Goal: Task Accomplishment & Management: Use online tool/utility

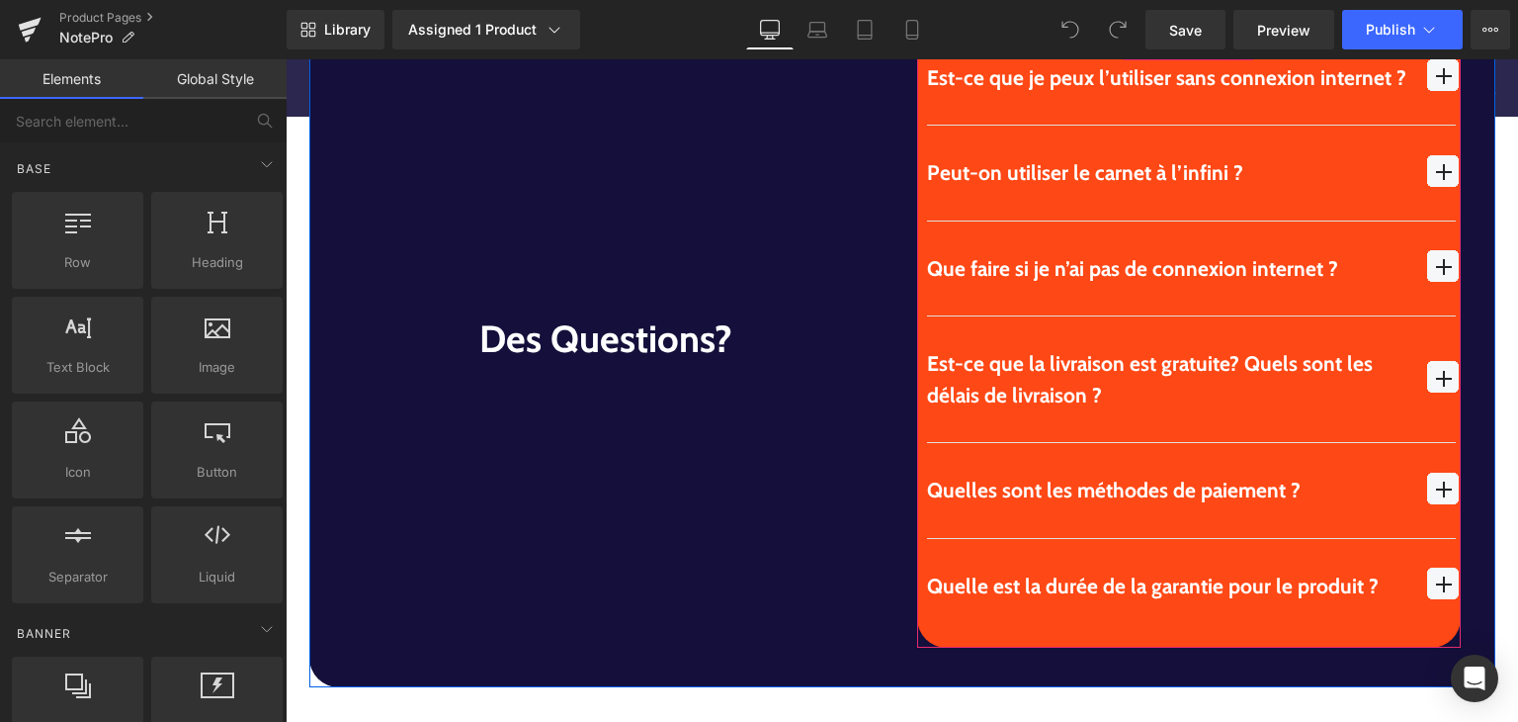
scroll to position [5832, 0]
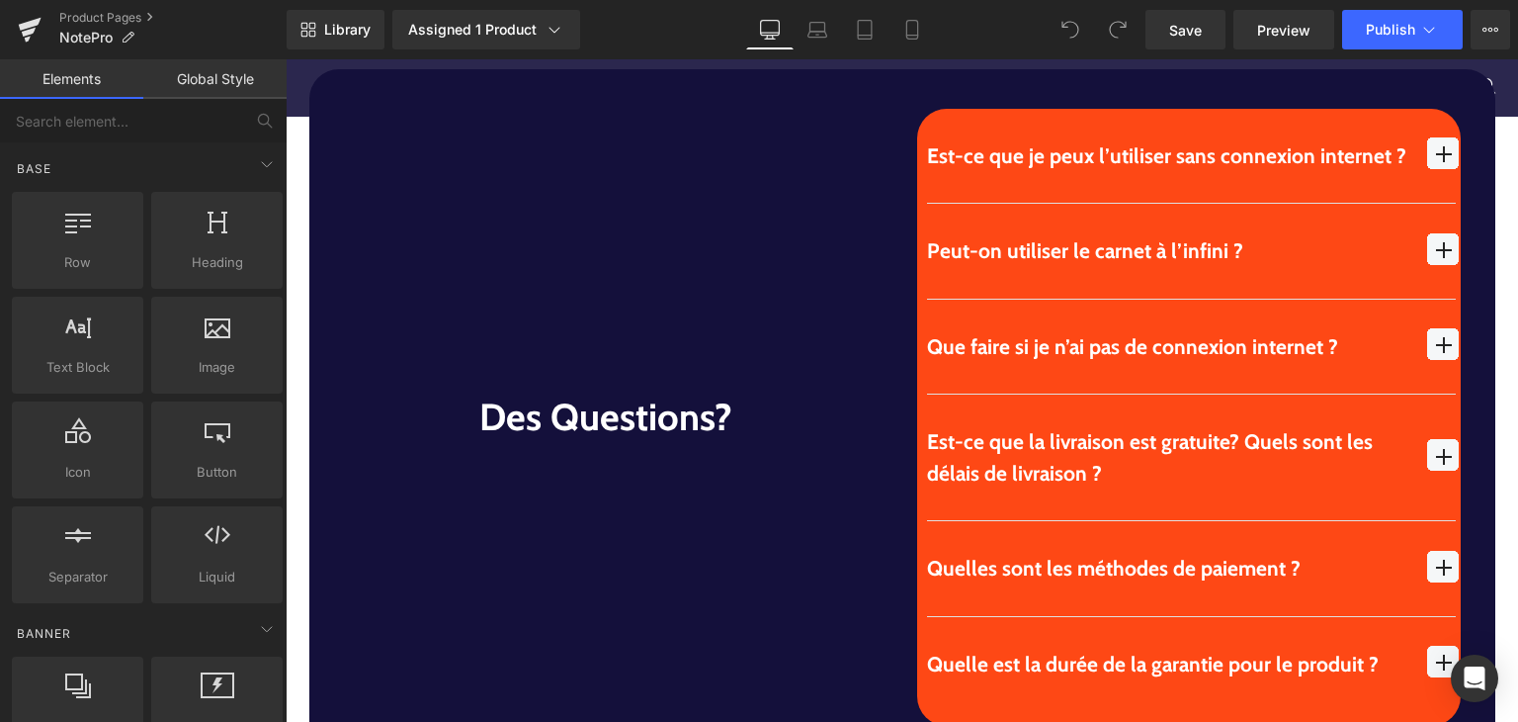
click at [936, 37] on div "Library Assigned 1 Product Product Preview NotePro | Bloc-notes intelligent ave…" at bounding box center [903, 30] width 1232 height 40
click at [913, 37] on icon at bounding box center [913, 30] width 20 height 20
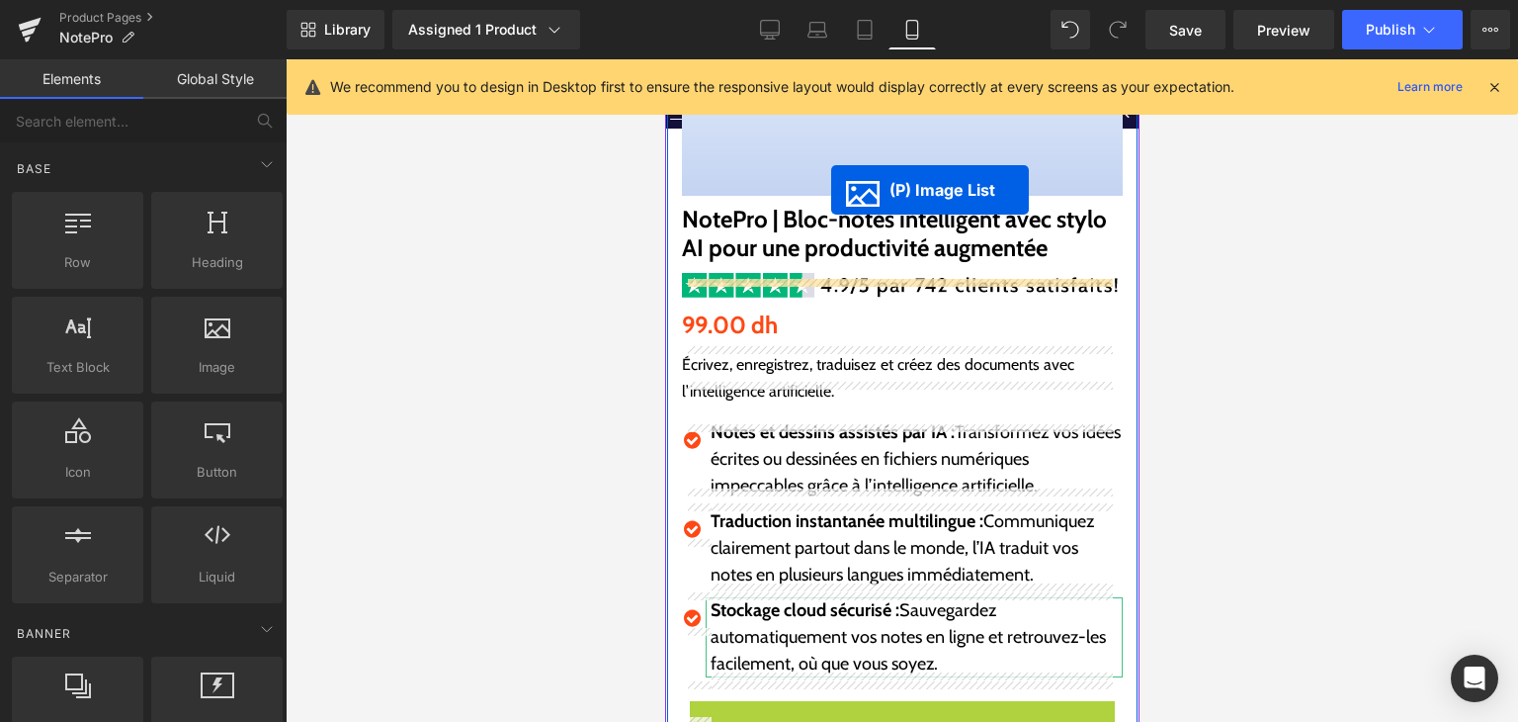
scroll to position [295, 0]
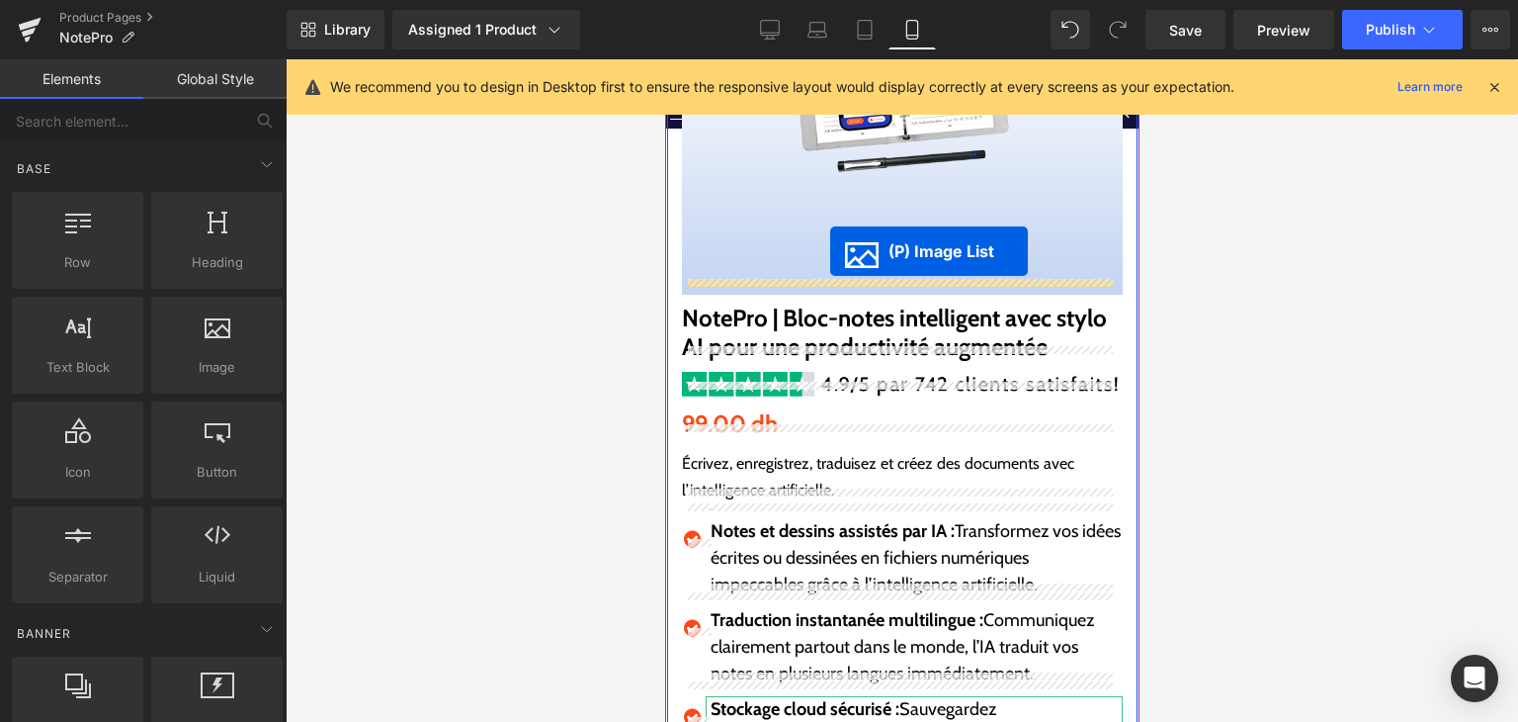
drag, startPoint x: 822, startPoint y: 562, endPoint x: 829, endPoint y: 250, distance: 312.5
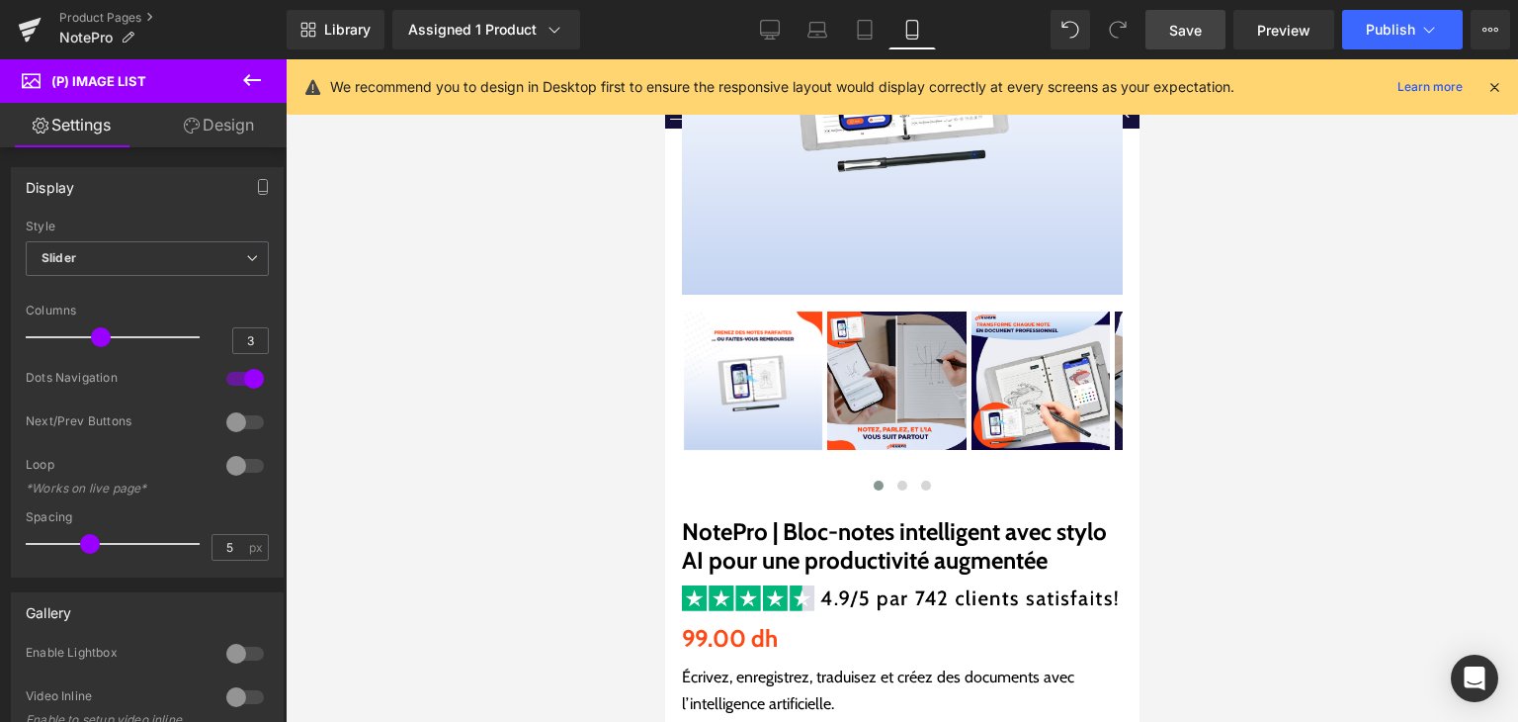
click at [1174, 17] on link "Save" at bounding box center [1186, 30] width 80 height 40
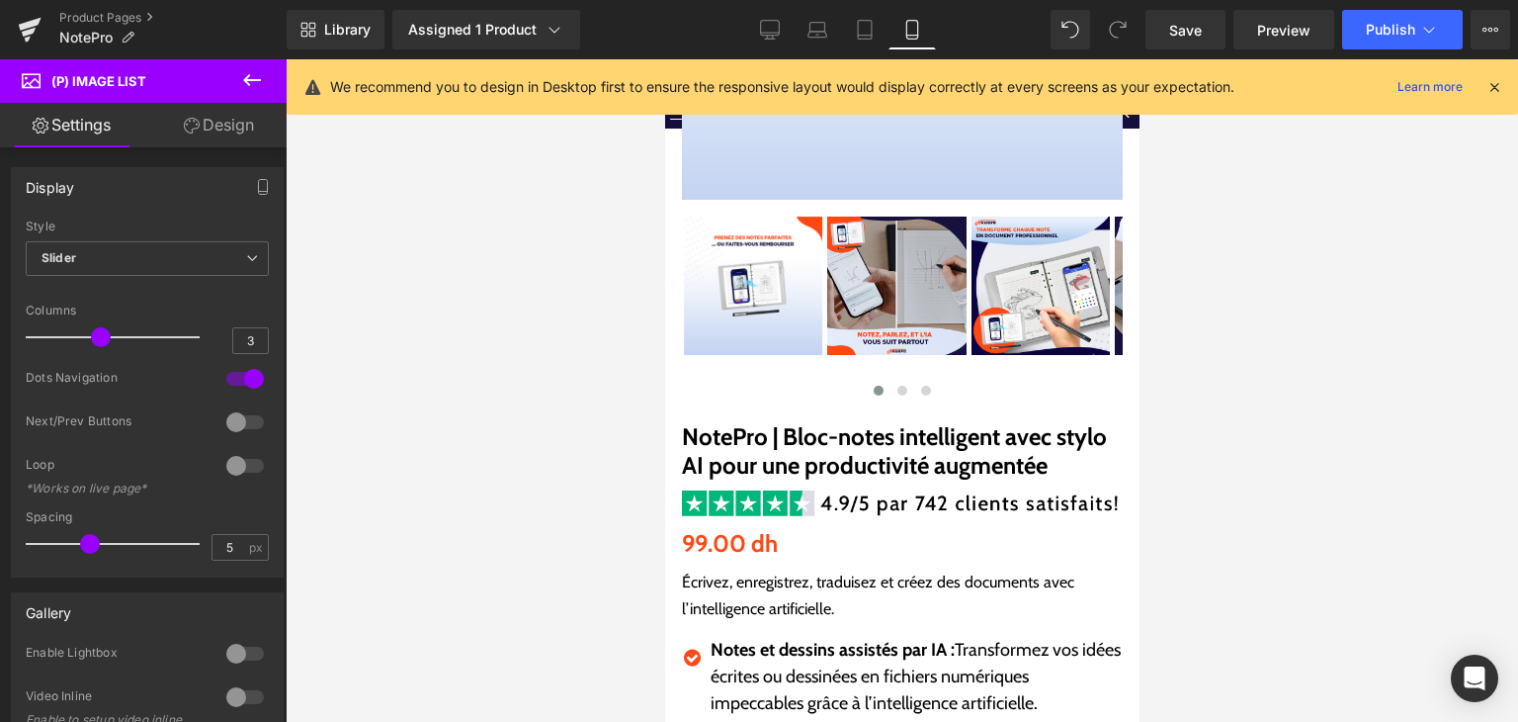
scroll to position [395, 0]
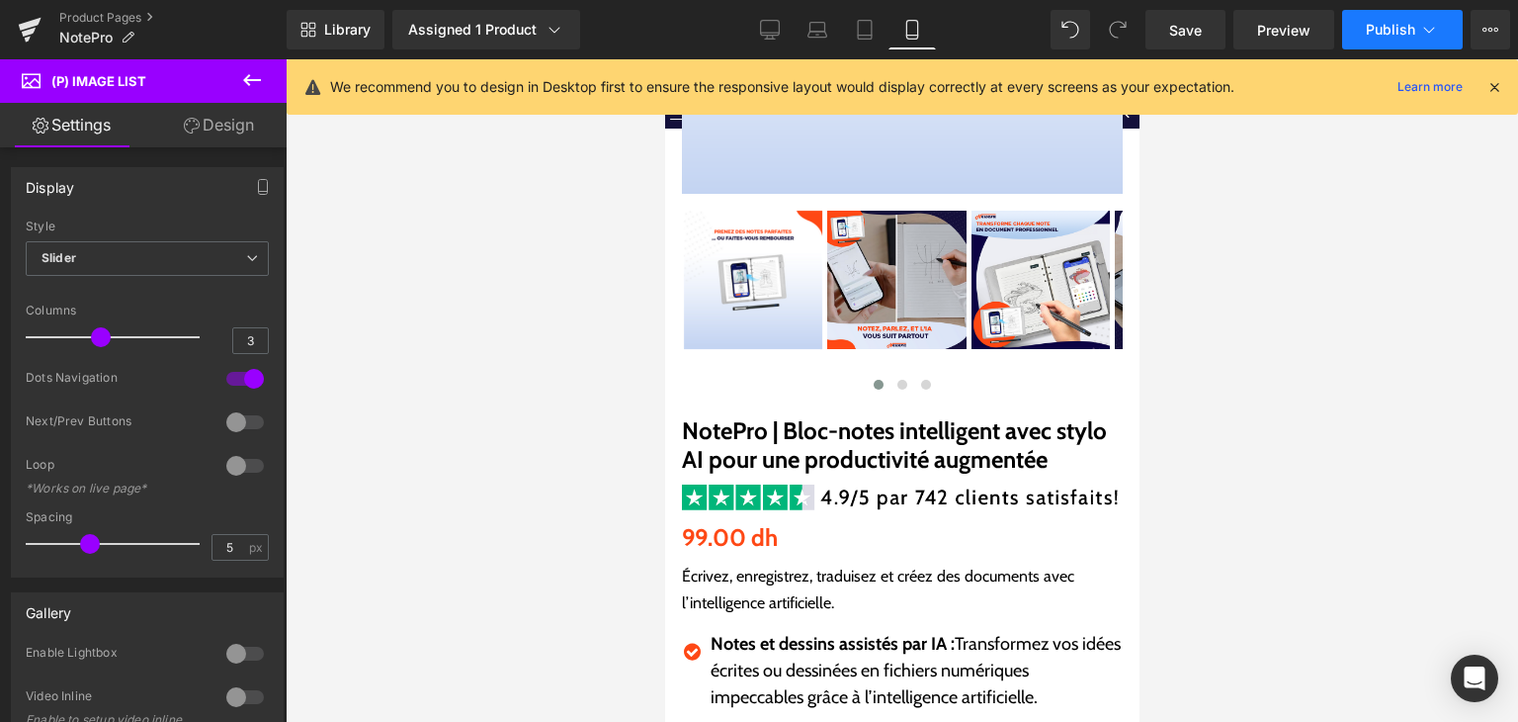
click at [1392, 48] on button "Publish" at bounding box center [1402, 30] width 121 height 40
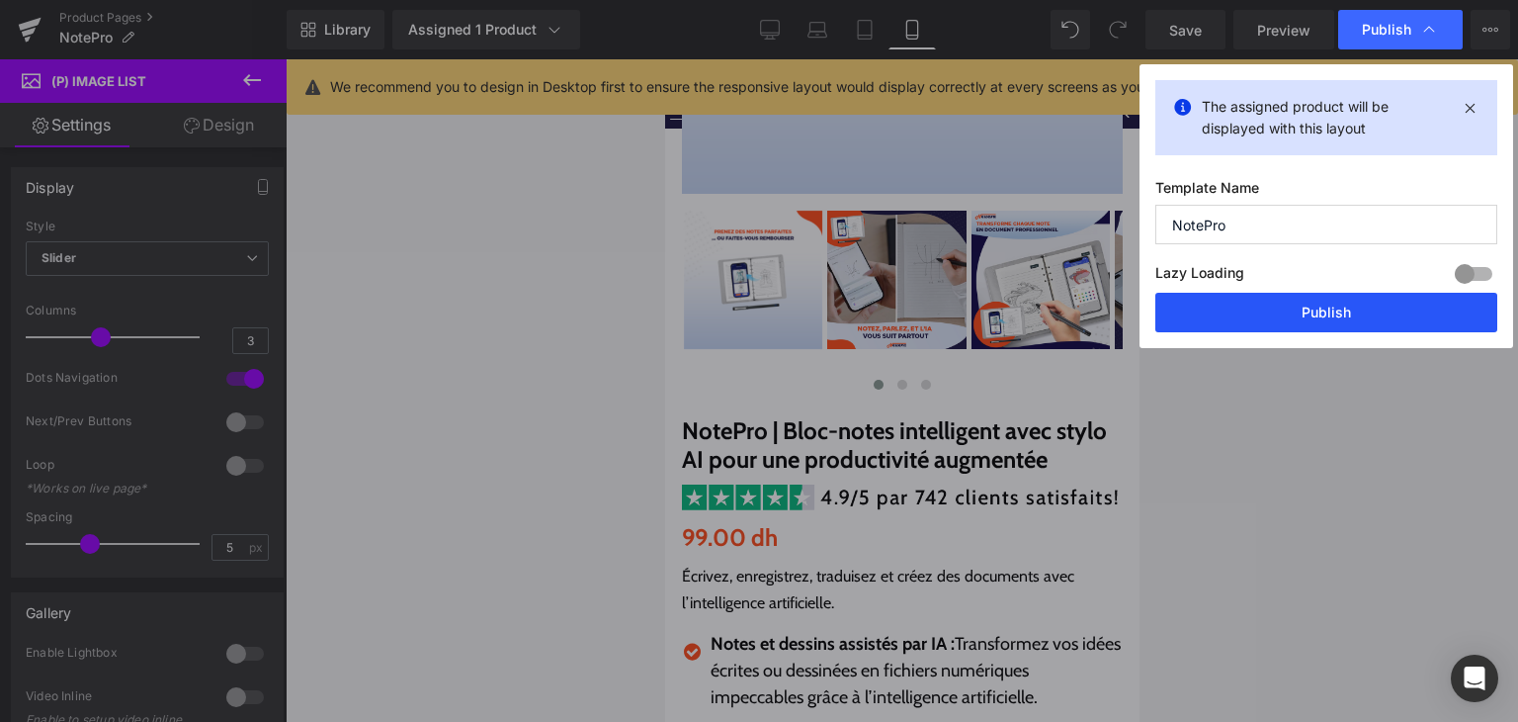
click at [1368, 314] on button "Publish" at bounding box center [1327, 313] width 342 height 40
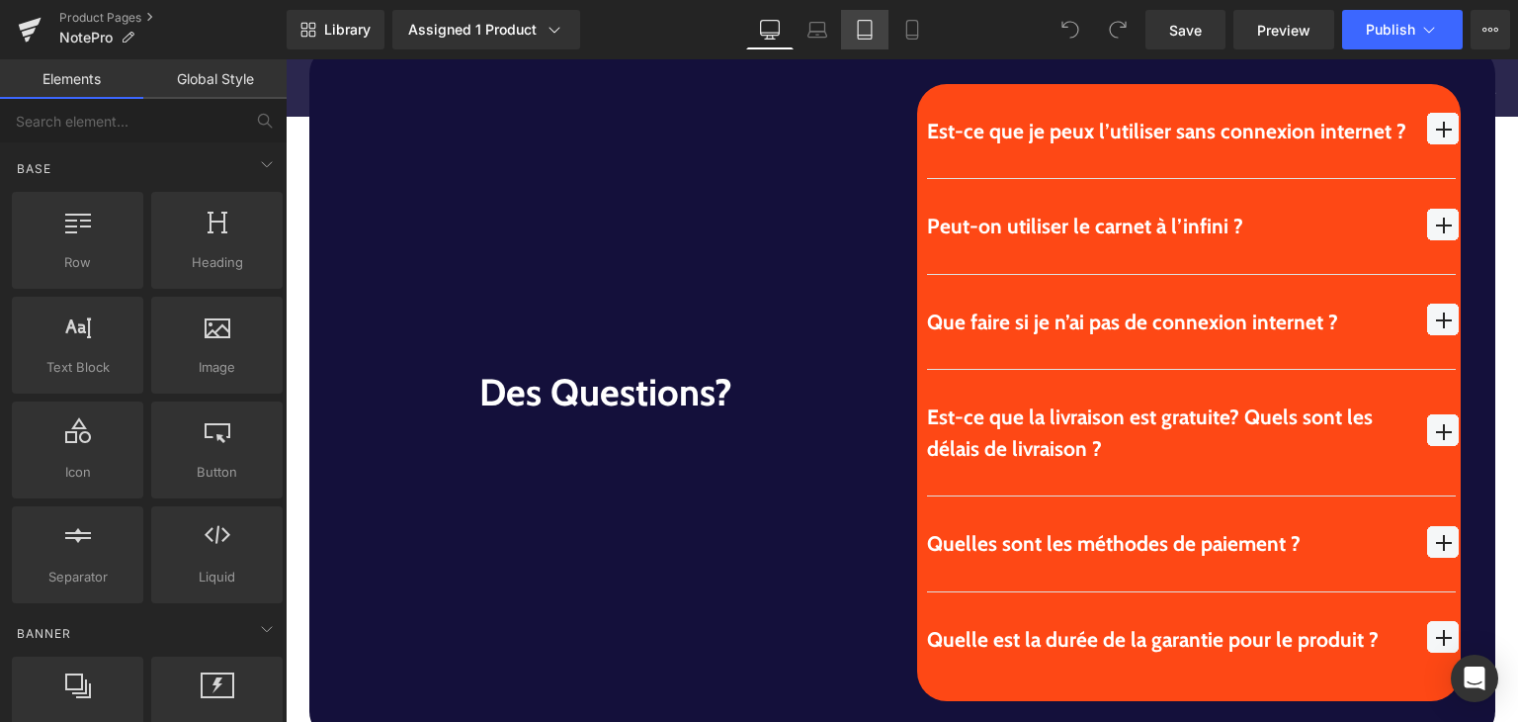
scroll to position [5536, 0]
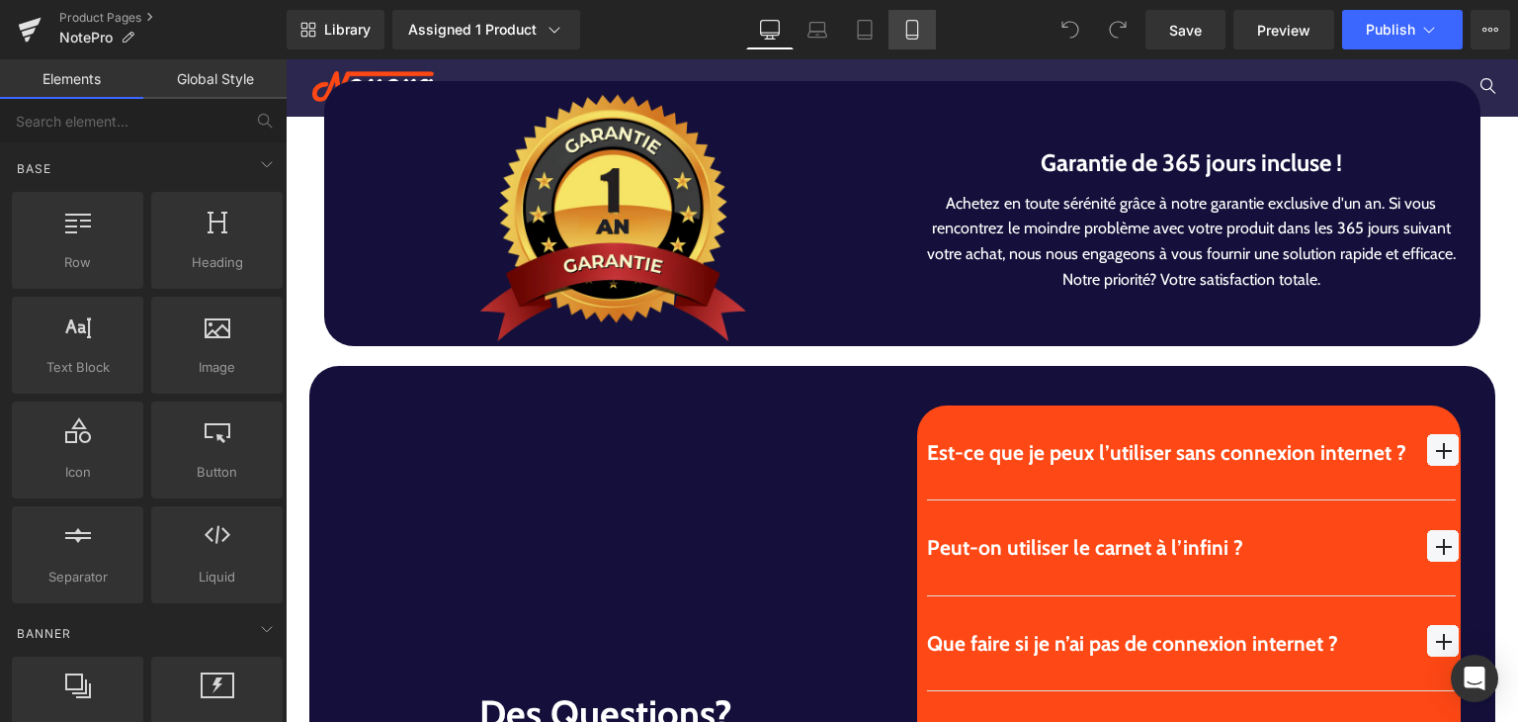
click at [899, 35] on link "Mobile" at bounding box center [912, 30] width 47 height 40
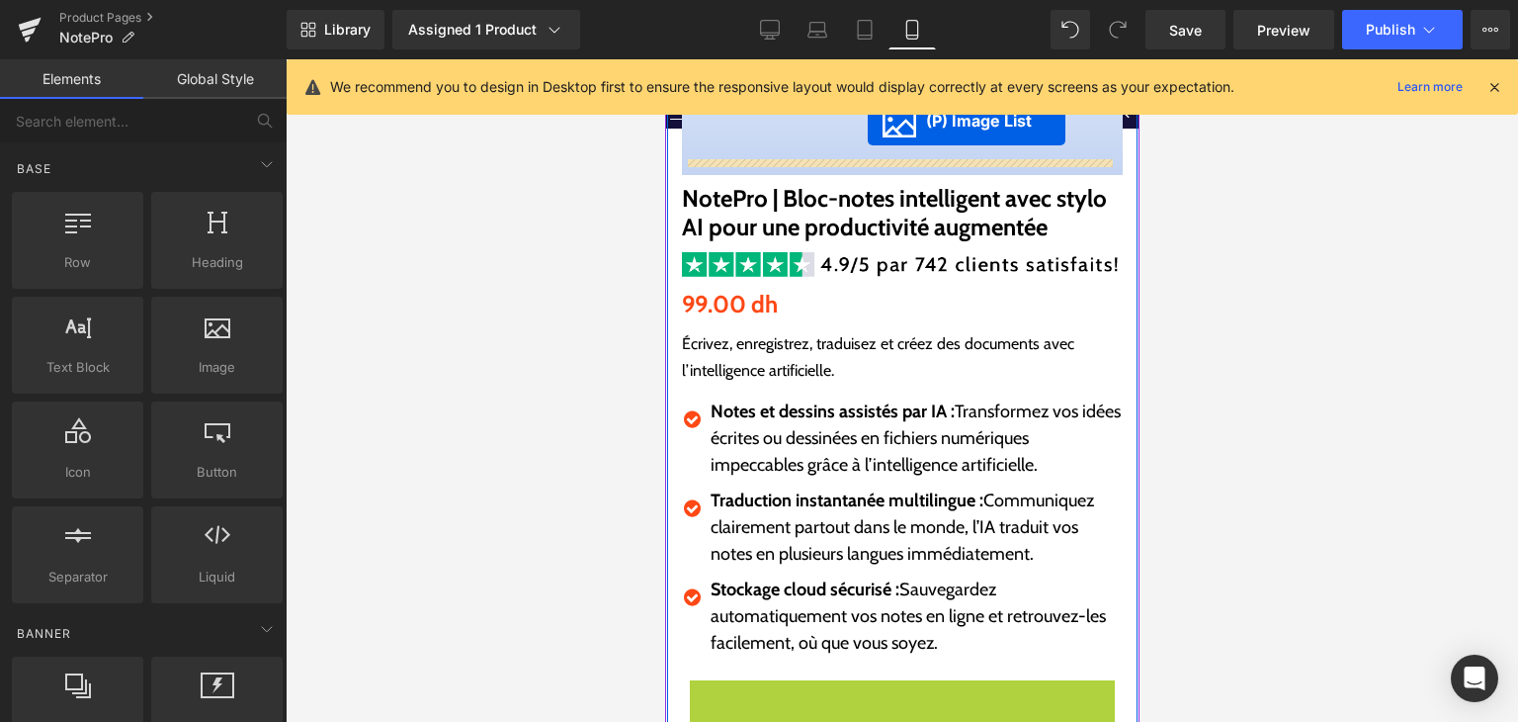
scroll to position [375, 0]
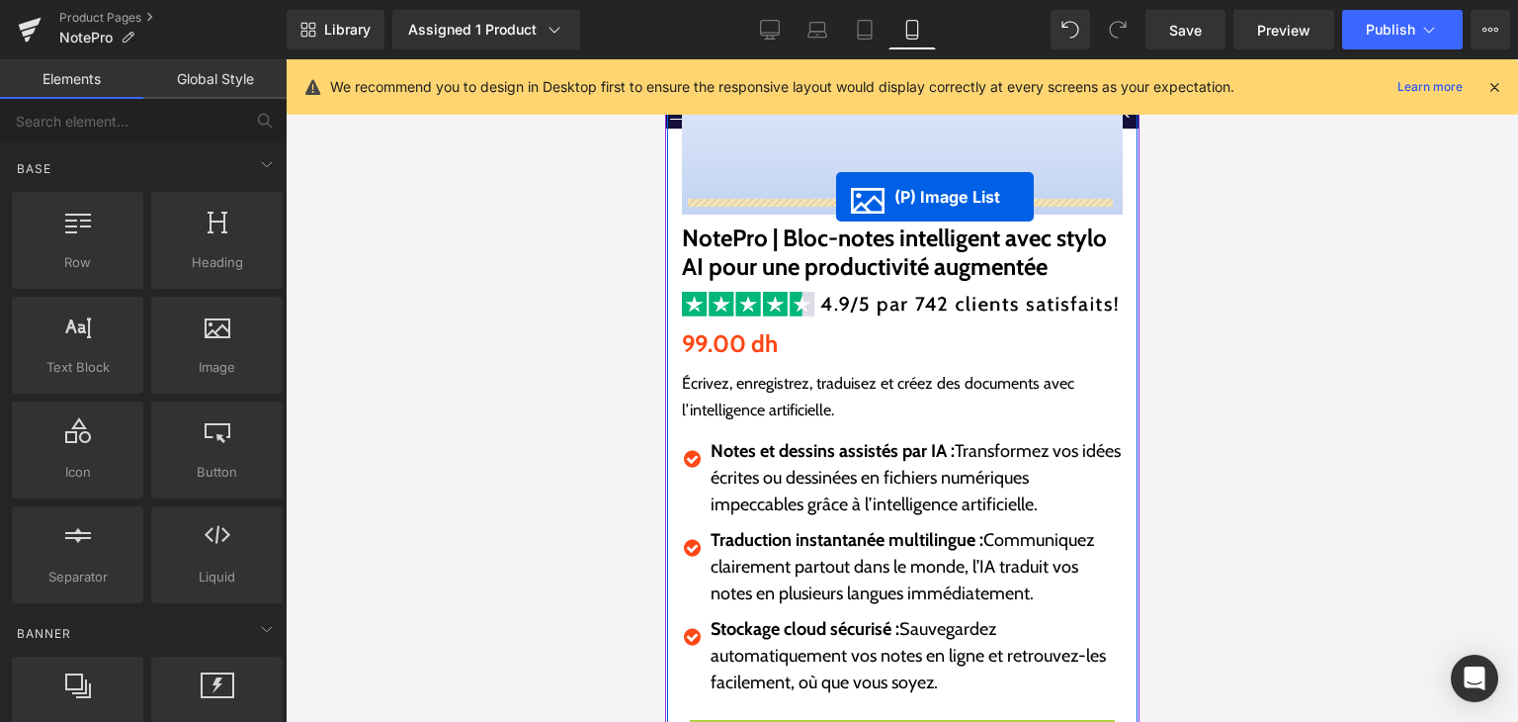
drag, startPoint x: 832, startPoint y: 661, endPoint x: 835, endPoint y: 196, distance: 465.6
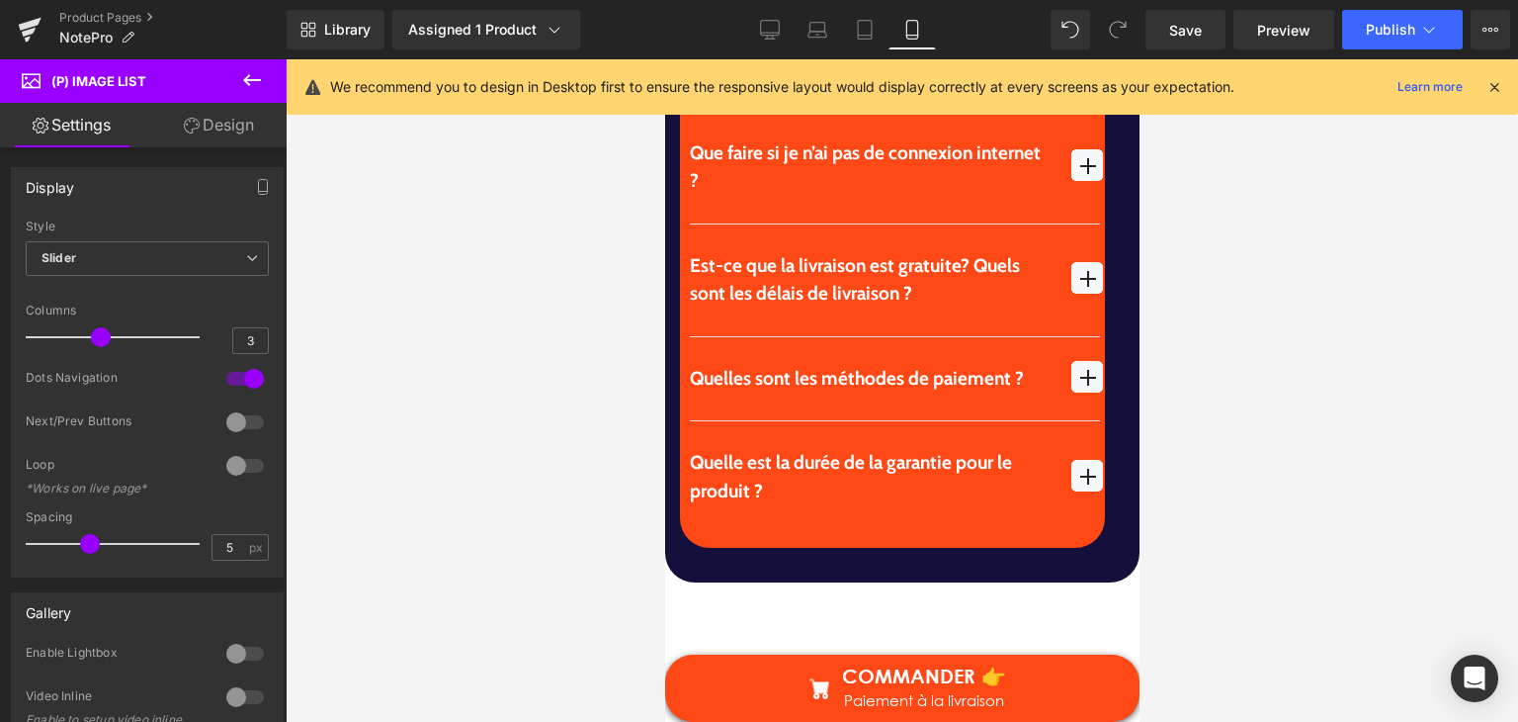
scroll to position [9173, 0]
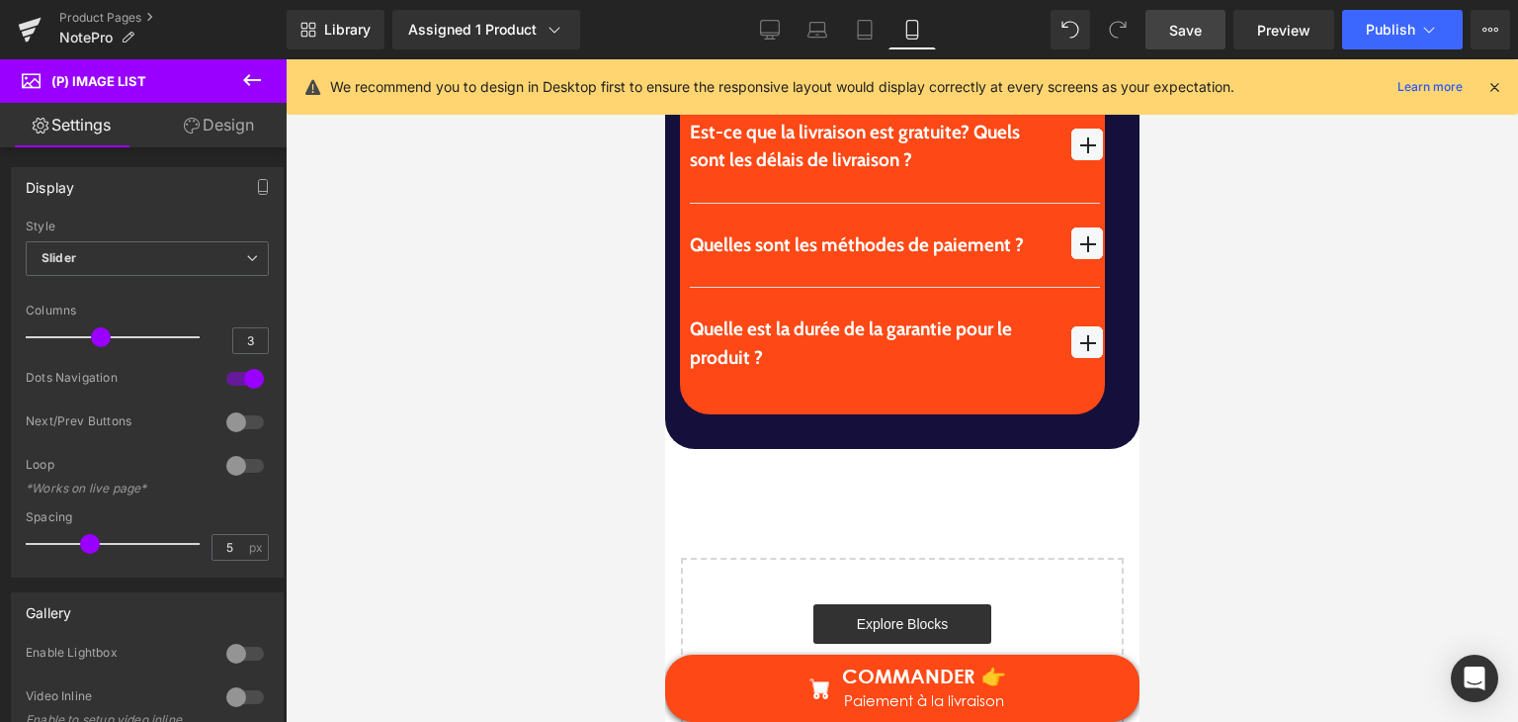
click at [1174, 37] on span "Save" at bounding box center [1185, 30] width 33 height 21
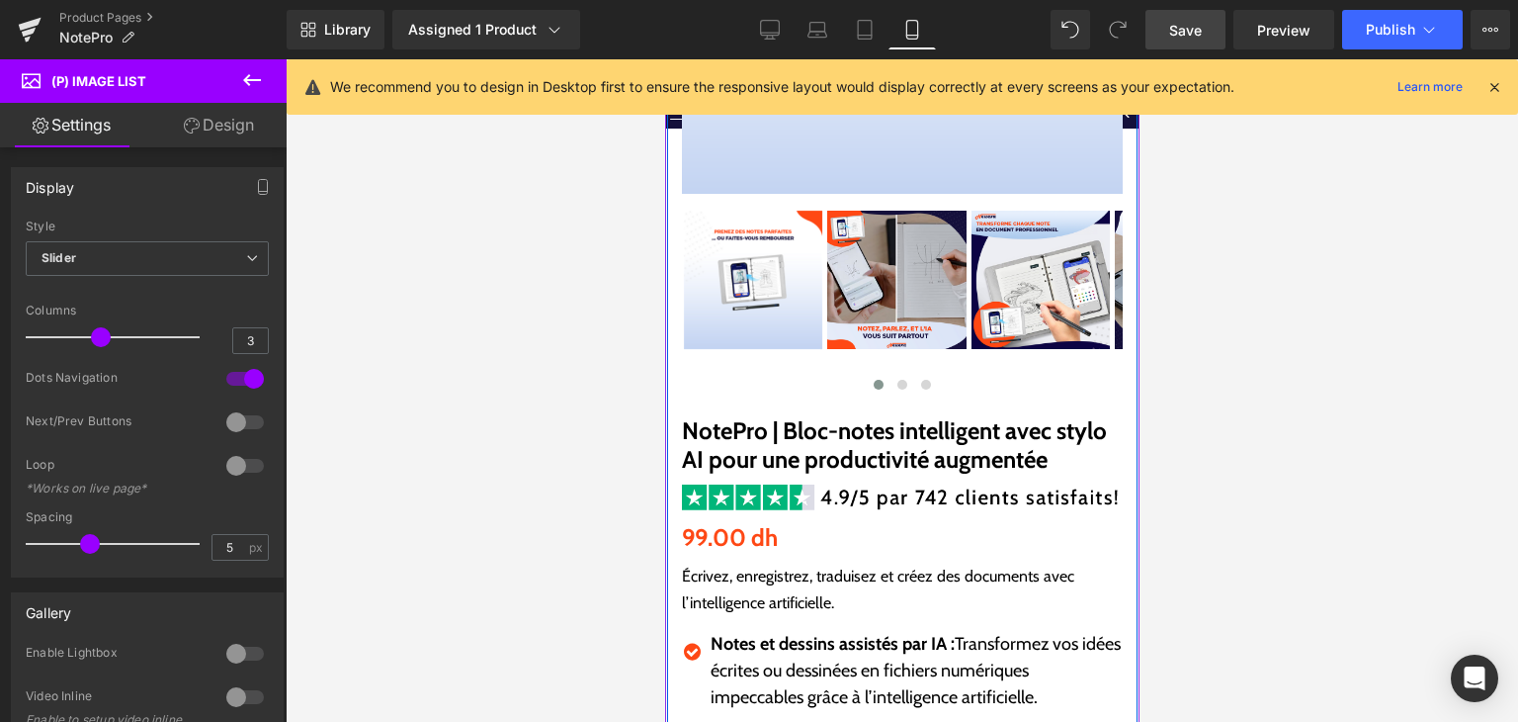
scroll to position [99, 0]
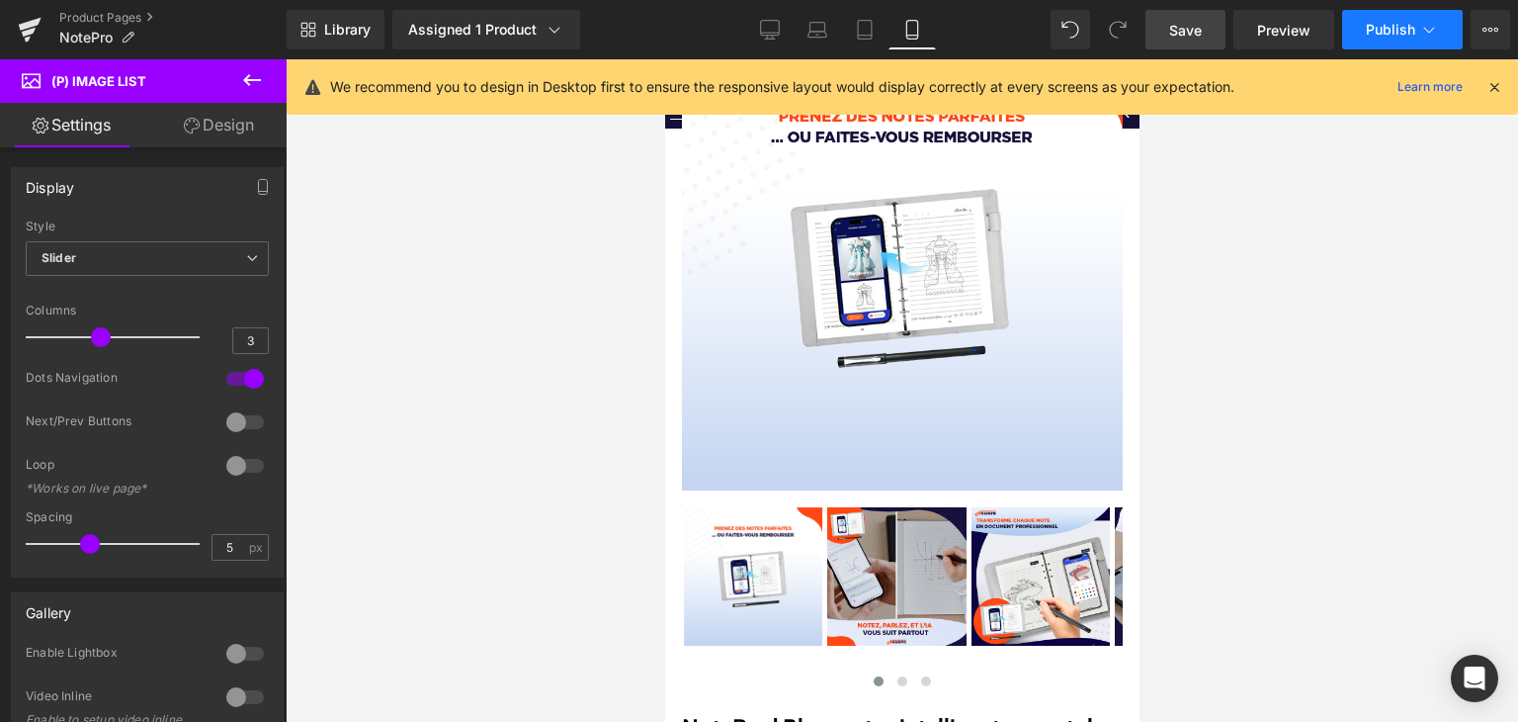
click at [1355, 36] on button "Publish" at bounding box center [1402, 30] width 121 height 40
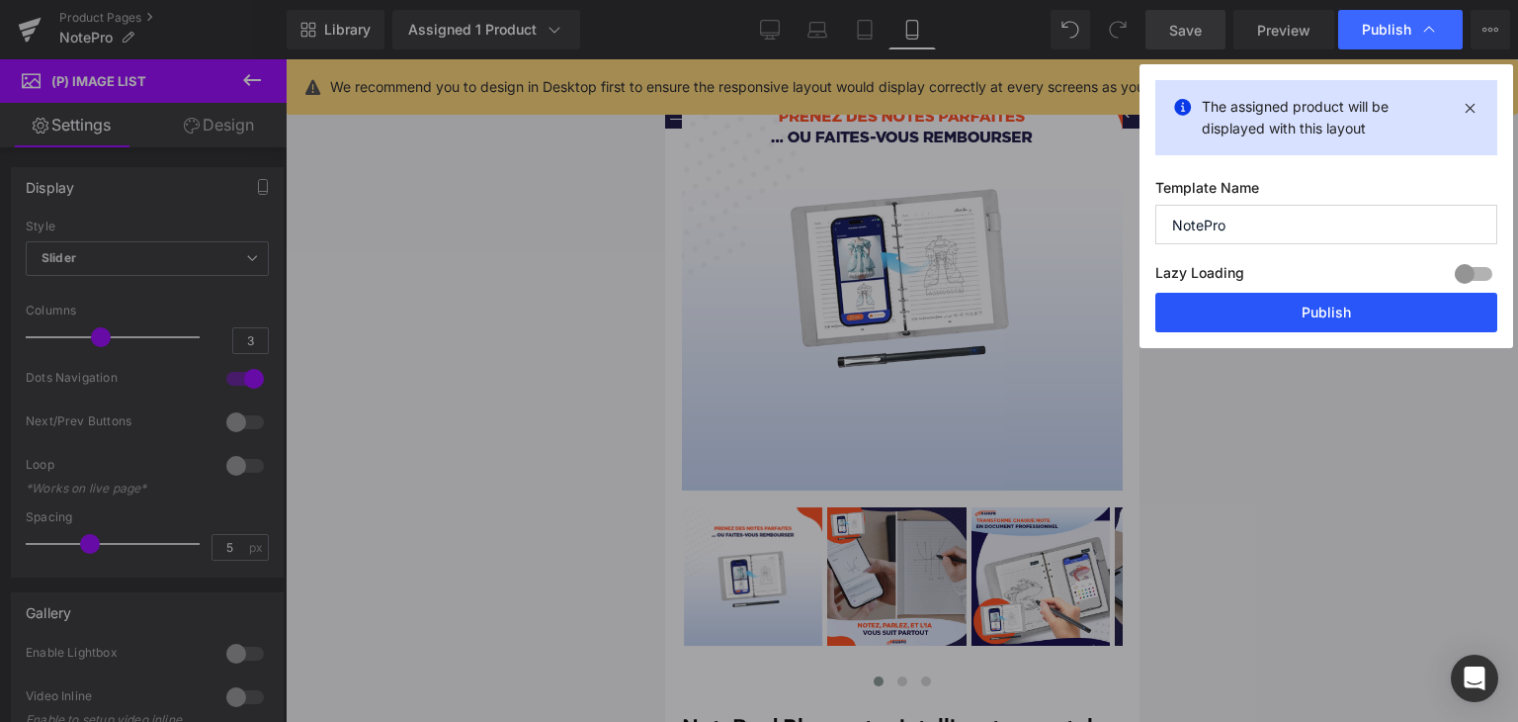
click at [1327, 327] on button "Publish" at bounding box center [1327, 313] width 342 height 40
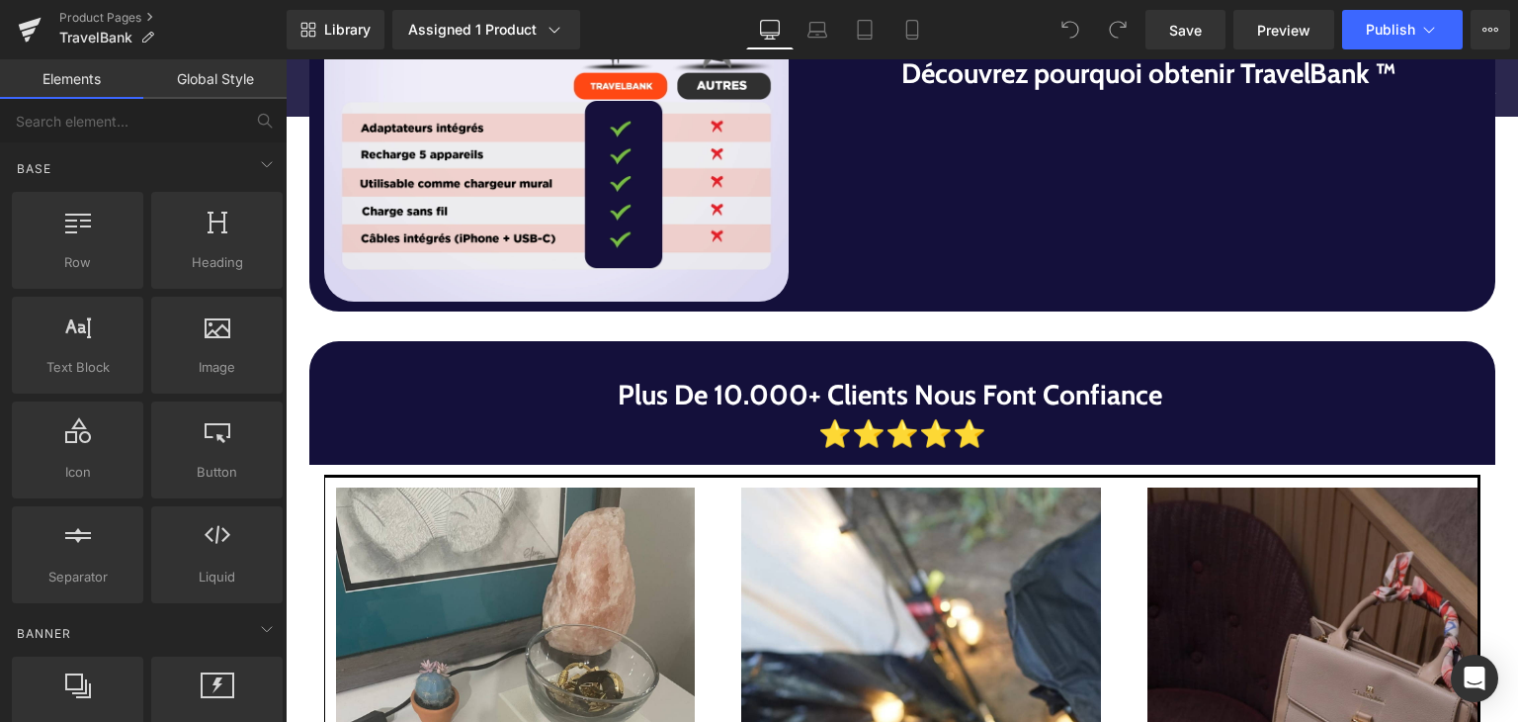
scroll to position [1582, 0]
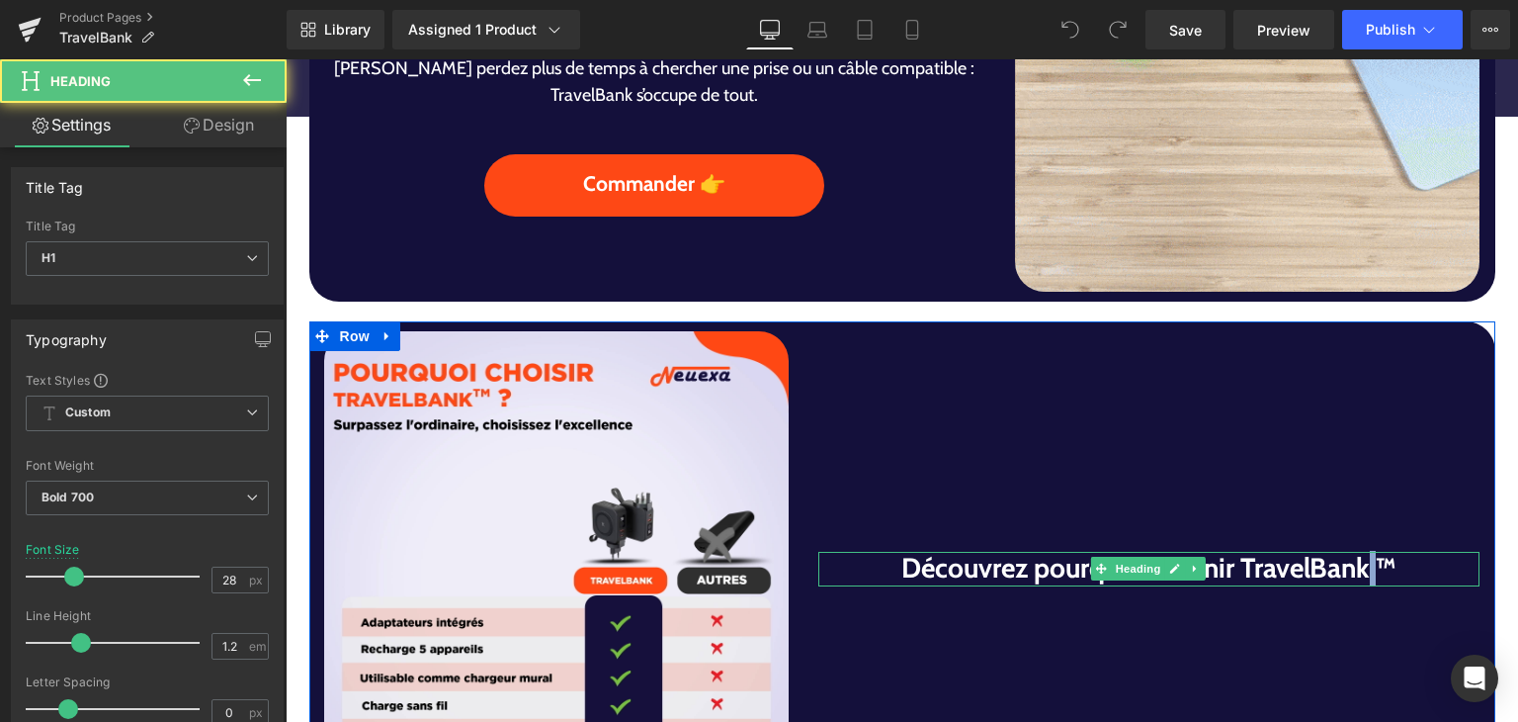
click at [1372, 565] on h1 "Découvrez pourquoi obtenir TravelBank ™" at bounding box center [1150, 569] width 662 height 34
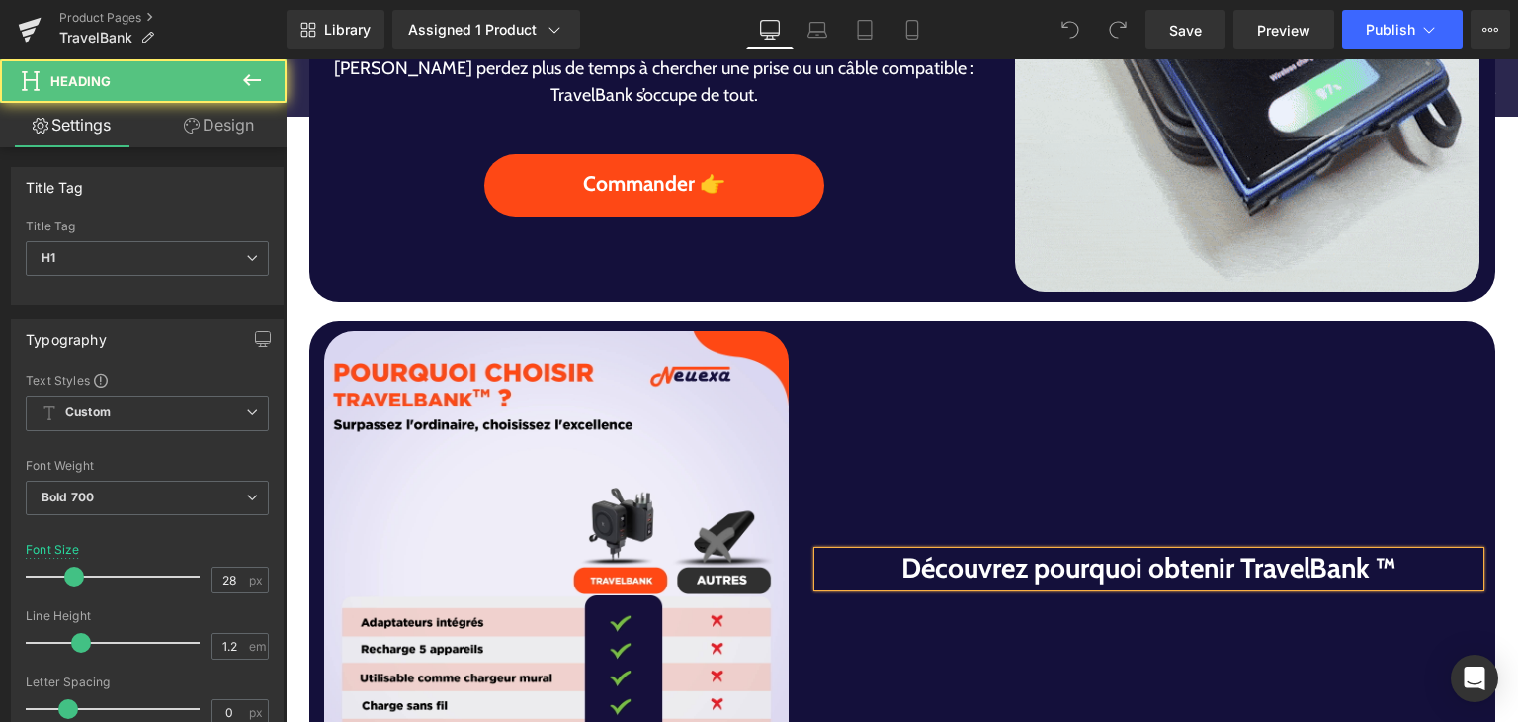
click at [1372, 587] on div "Découvrez pourquoi obtenir TravelBank ™" at bounding box center [1150, 570] width 662 height 36
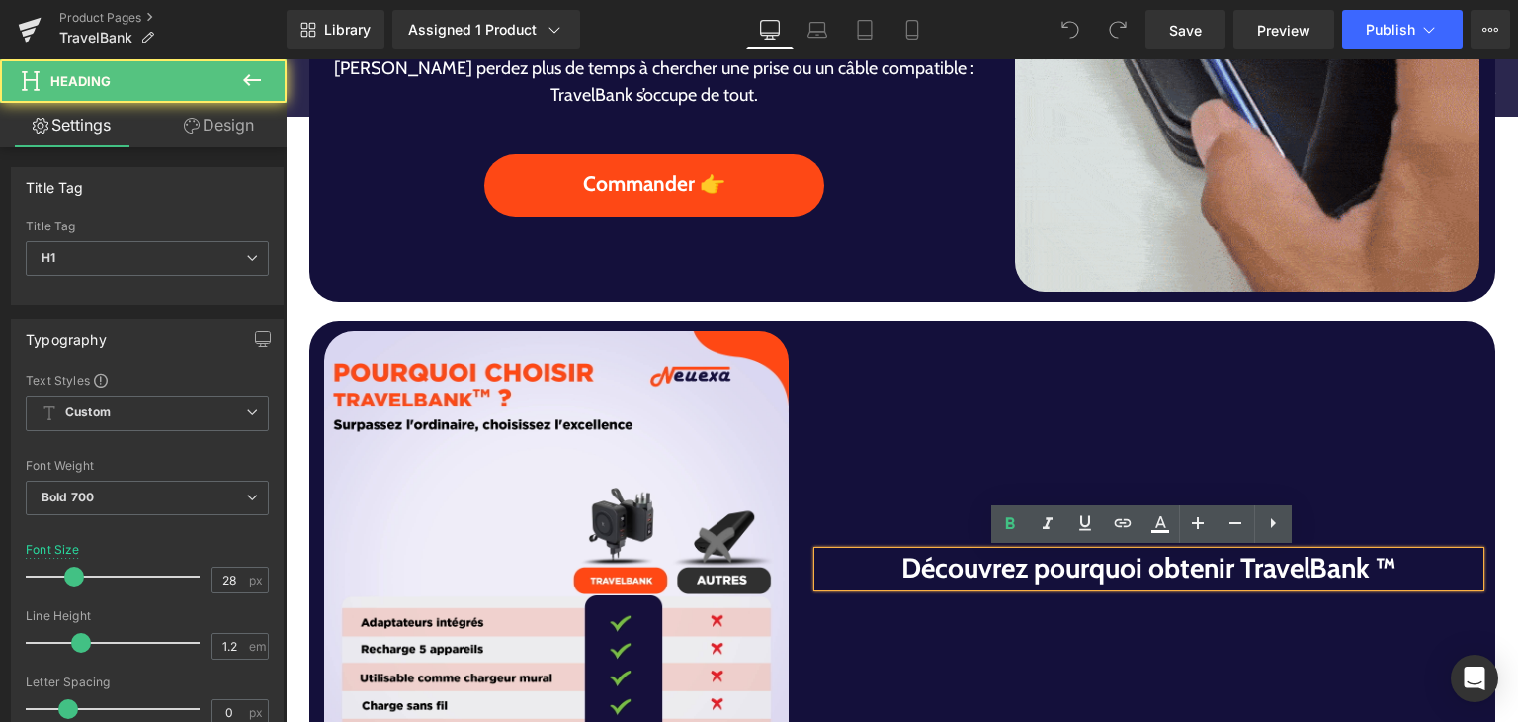
click at [1366, 575] on h1 "Découvrez pourquoi obtenir TravelBank ™" at bounding box center [1150, 569] width 662 height 34
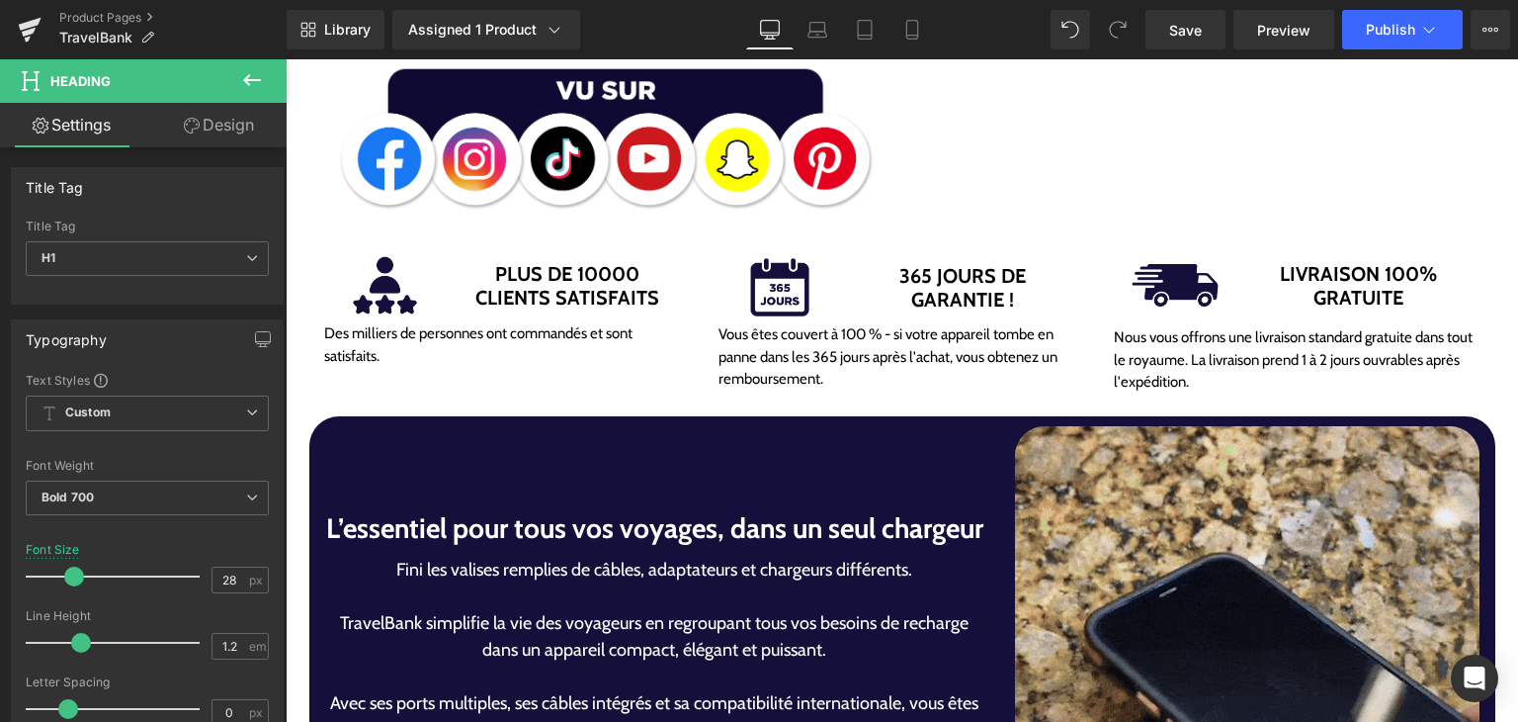
scroll to position [890, 0]
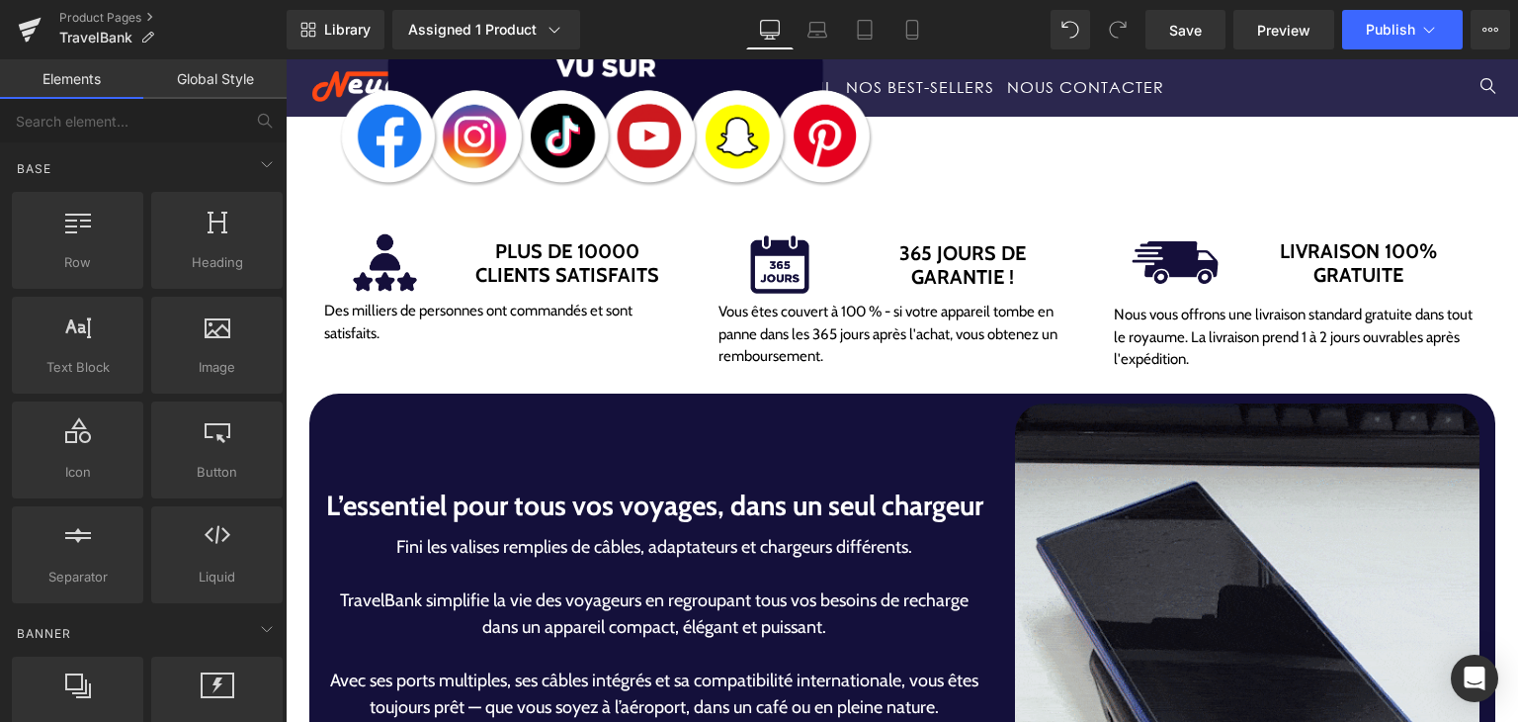
drag, startPoint x: 1502, startPoint y: 195, endPoint x: 1507, endPoint y: 205, distance: 11.1
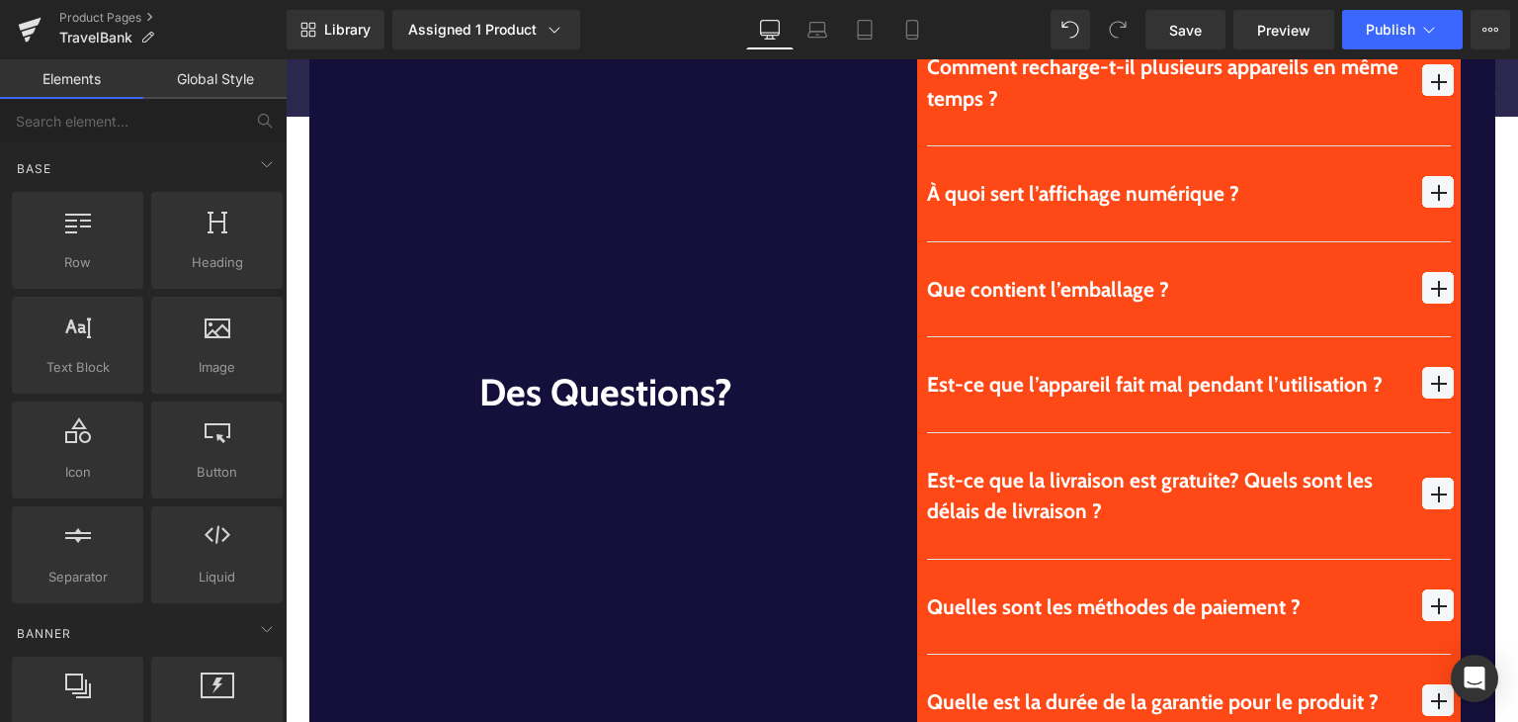
scroll to position [6046, 0]
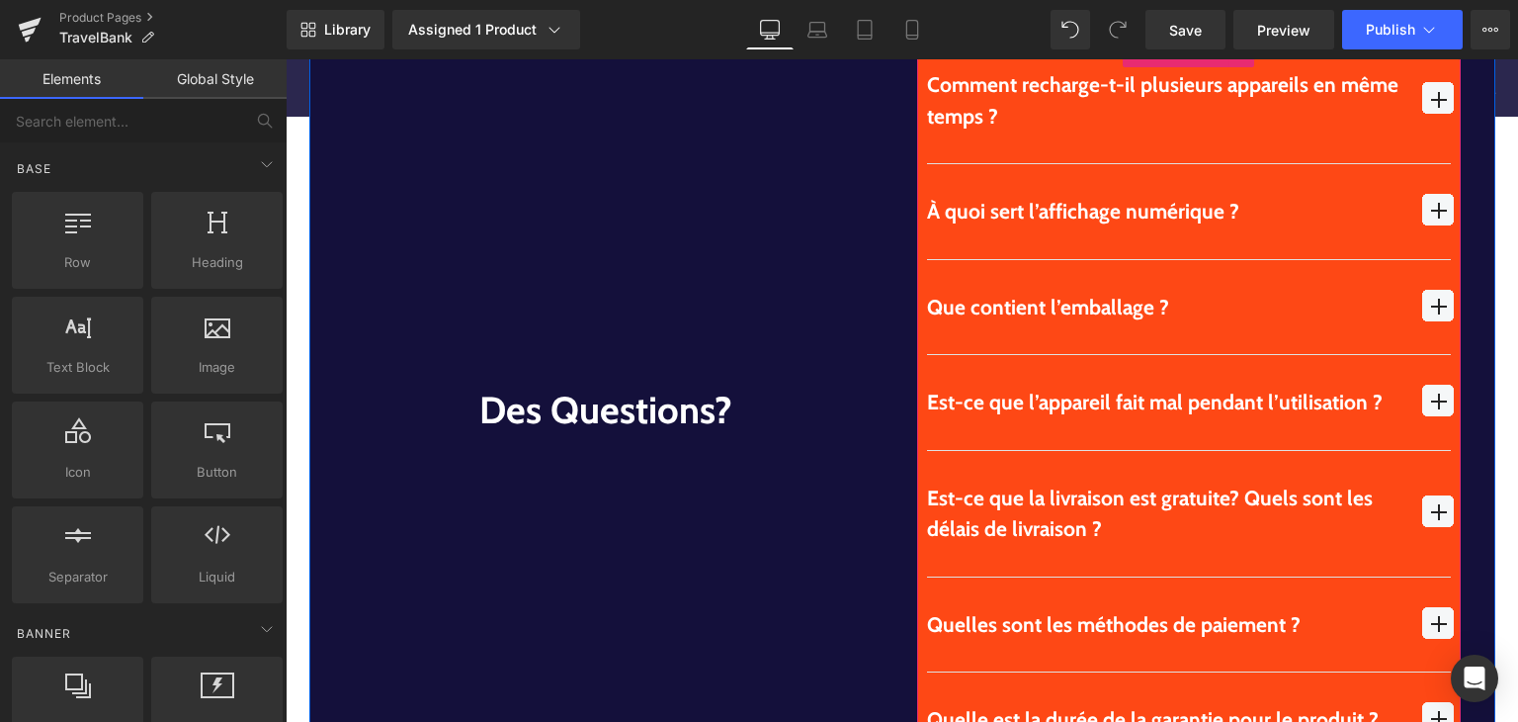
click at [1404, 274] on div "Que contient l’emballage ? Text Block" at bounding box center [1189, 307] width 524 height 95
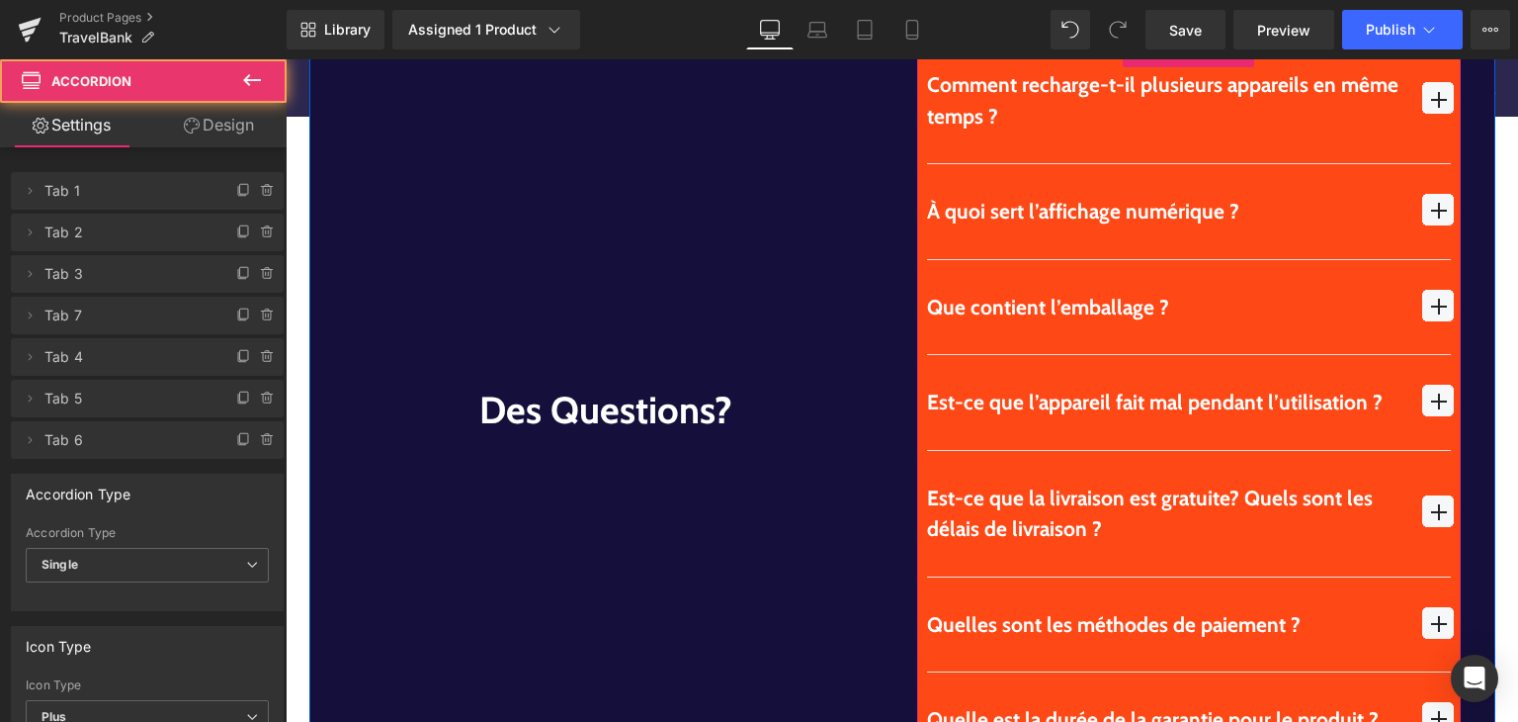
click at [1423, 290] on span "button" at bounding box center [1439, 306] width 32 height 32
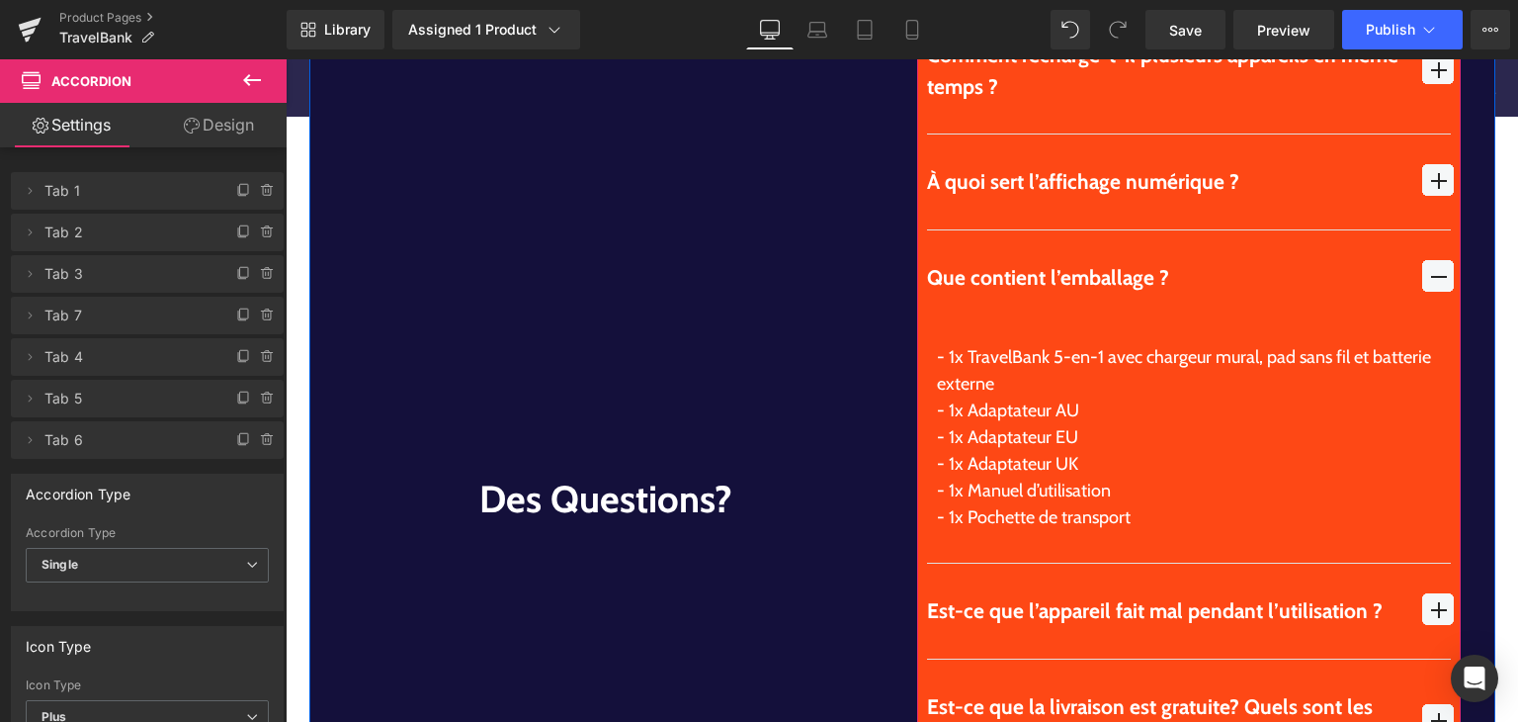
scroll to position [6066, 0]
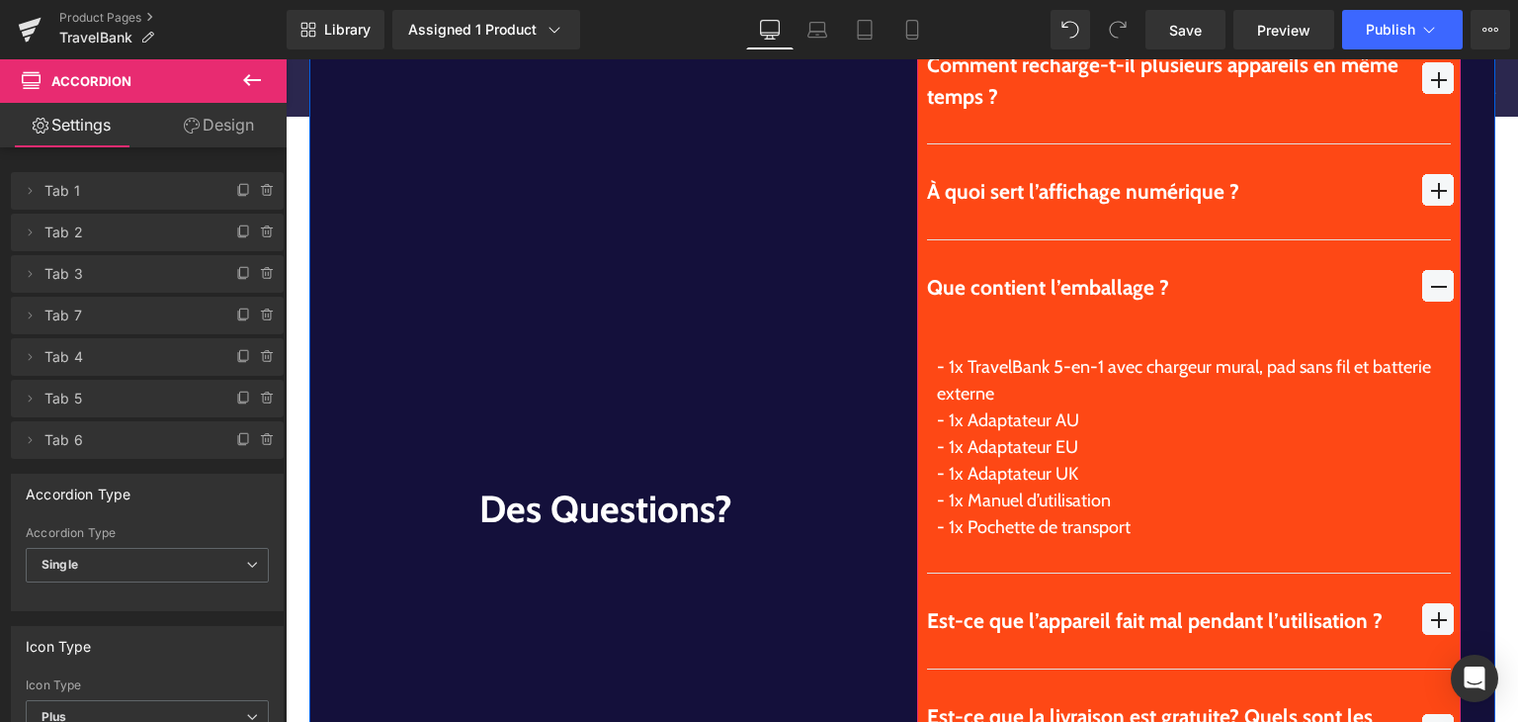
click at [1425, 184] on button "button" at bounding box center [1438, 191] width 26 height 95
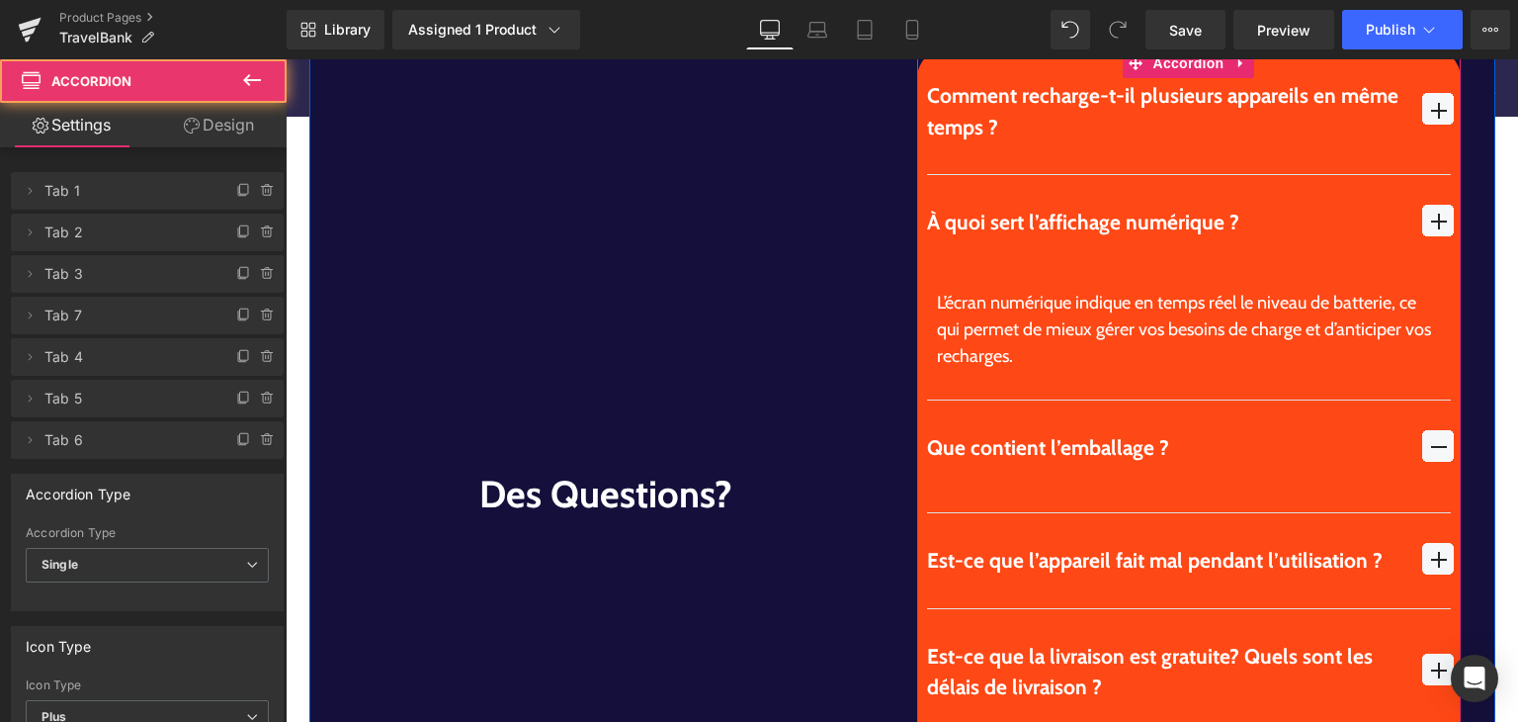
scroll to position [6012, 0]
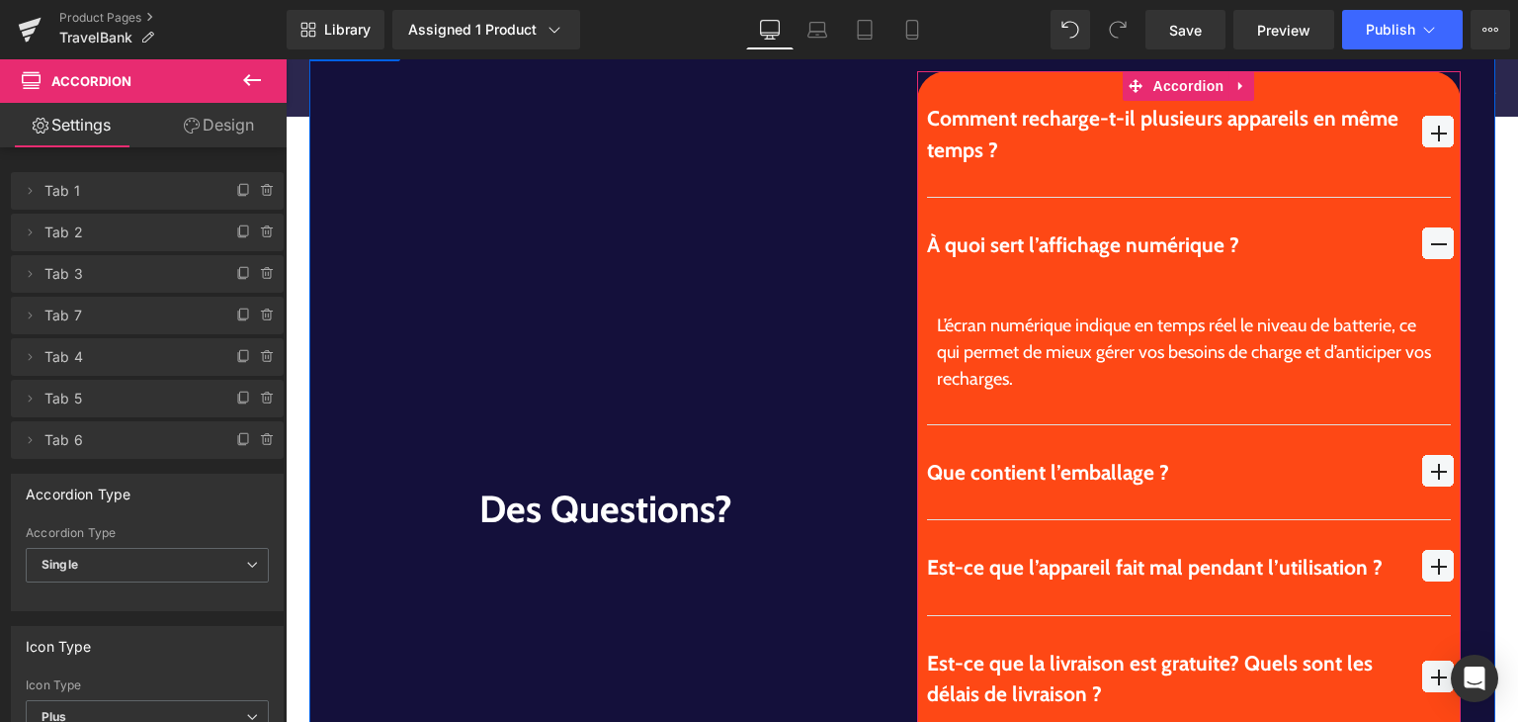
click at [1433, 550] on span "button" at bounding box center [1439, 566] width 32 height 32
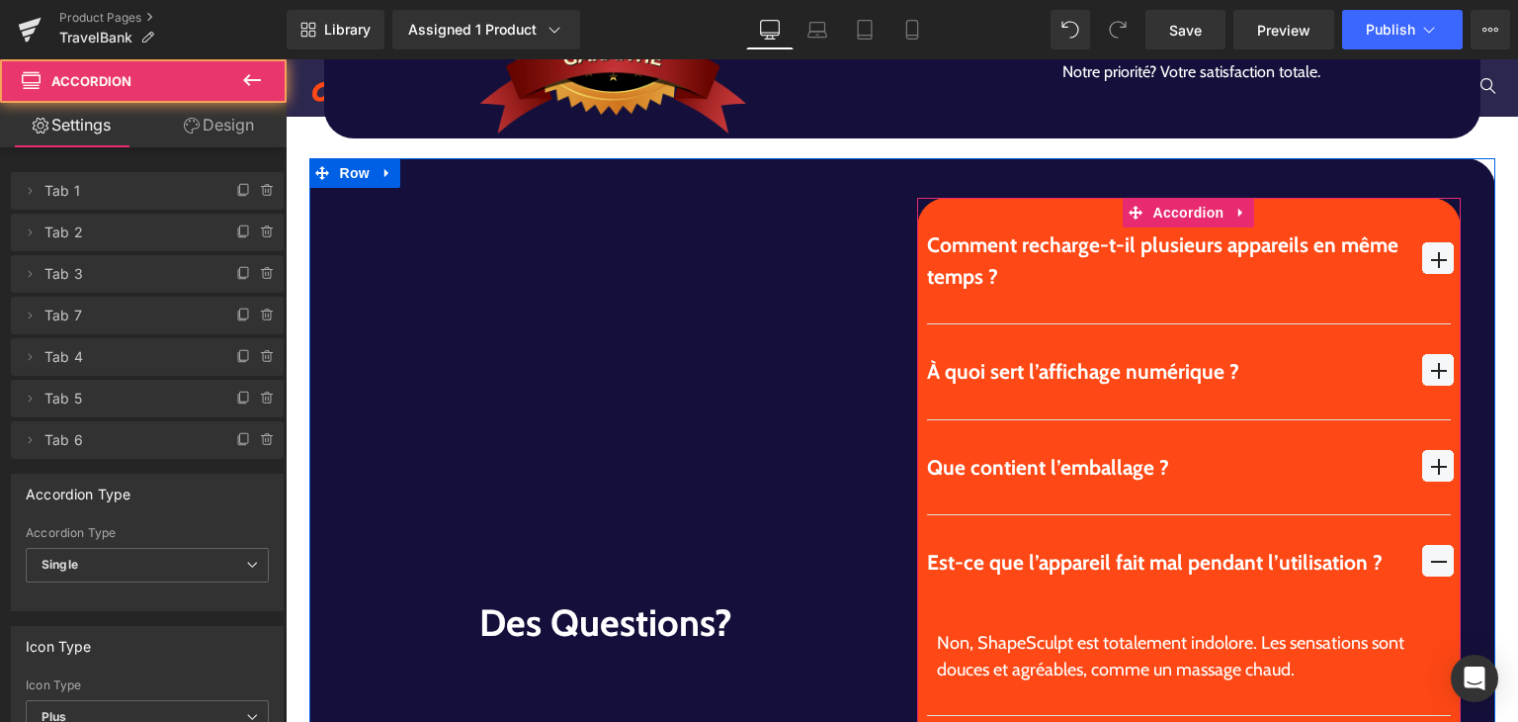
scroll to position [5881, 0]
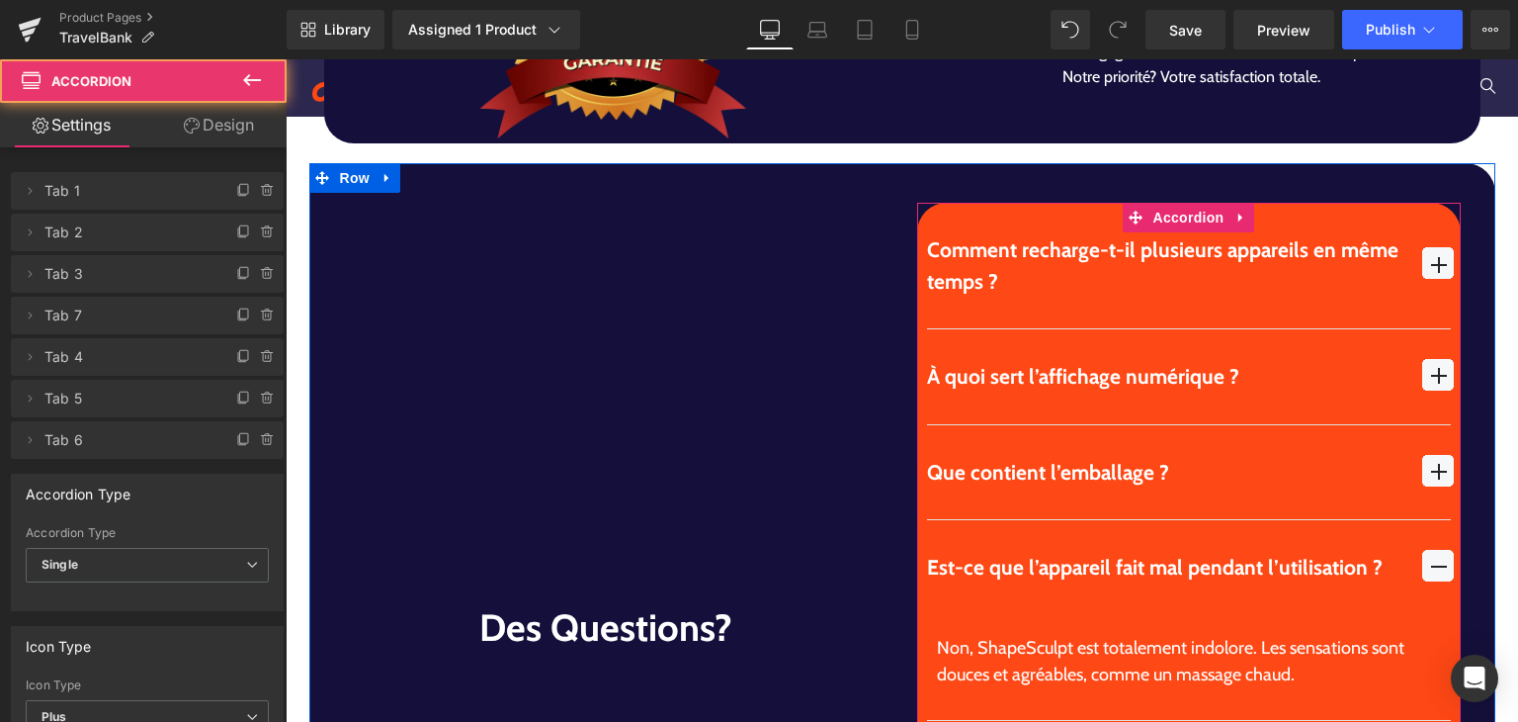
drag, startPoint x: 1431, startPoint y: 536, endPoint x: 1313, endPoint y: 580, distance: 126.7
click at [1313, 580] on div "Est-ce que l’appareil fait mal pendant l’utilisation ? Text Block" at bounding box center [1189, 567] width 524 height 95
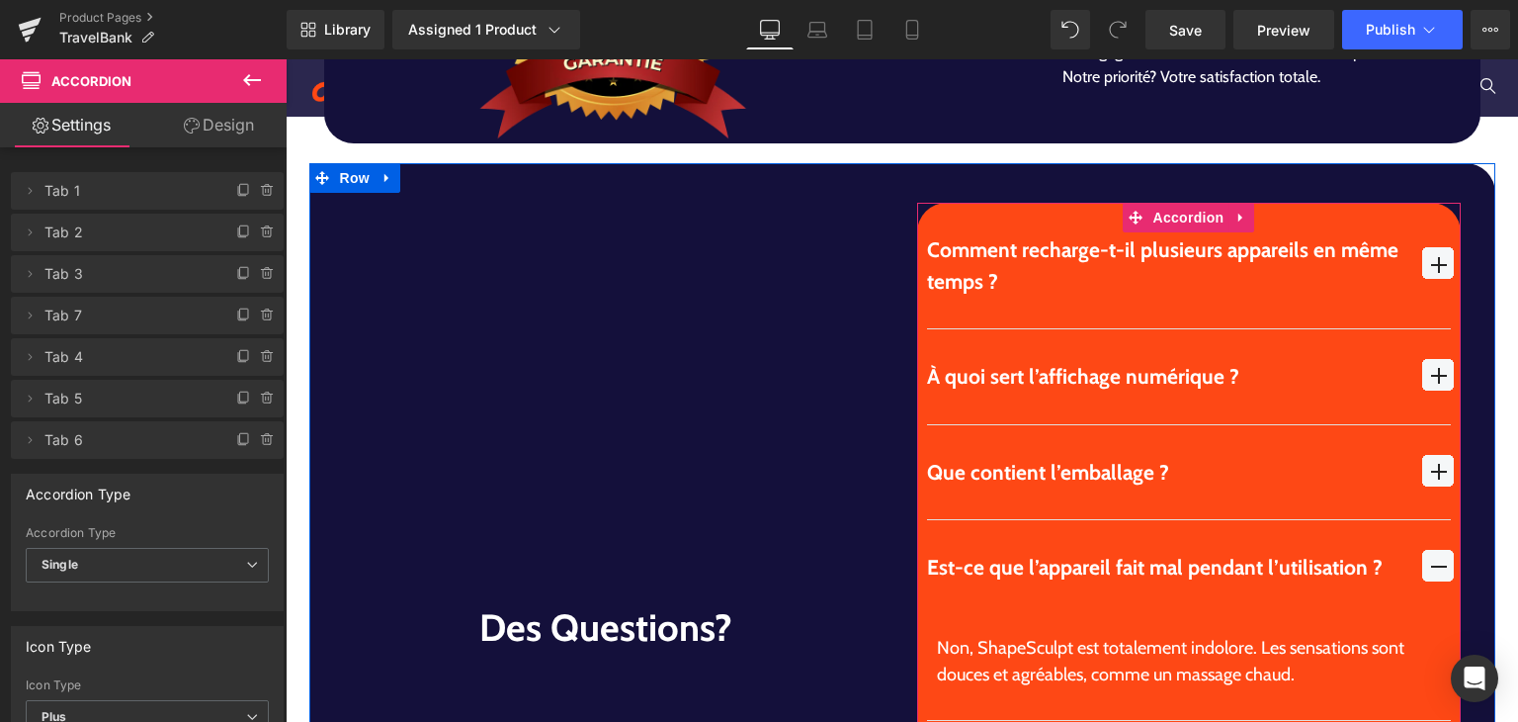
click at [1423, 550] on span "button" at bounding box center [1439, 566] width 32 height 32
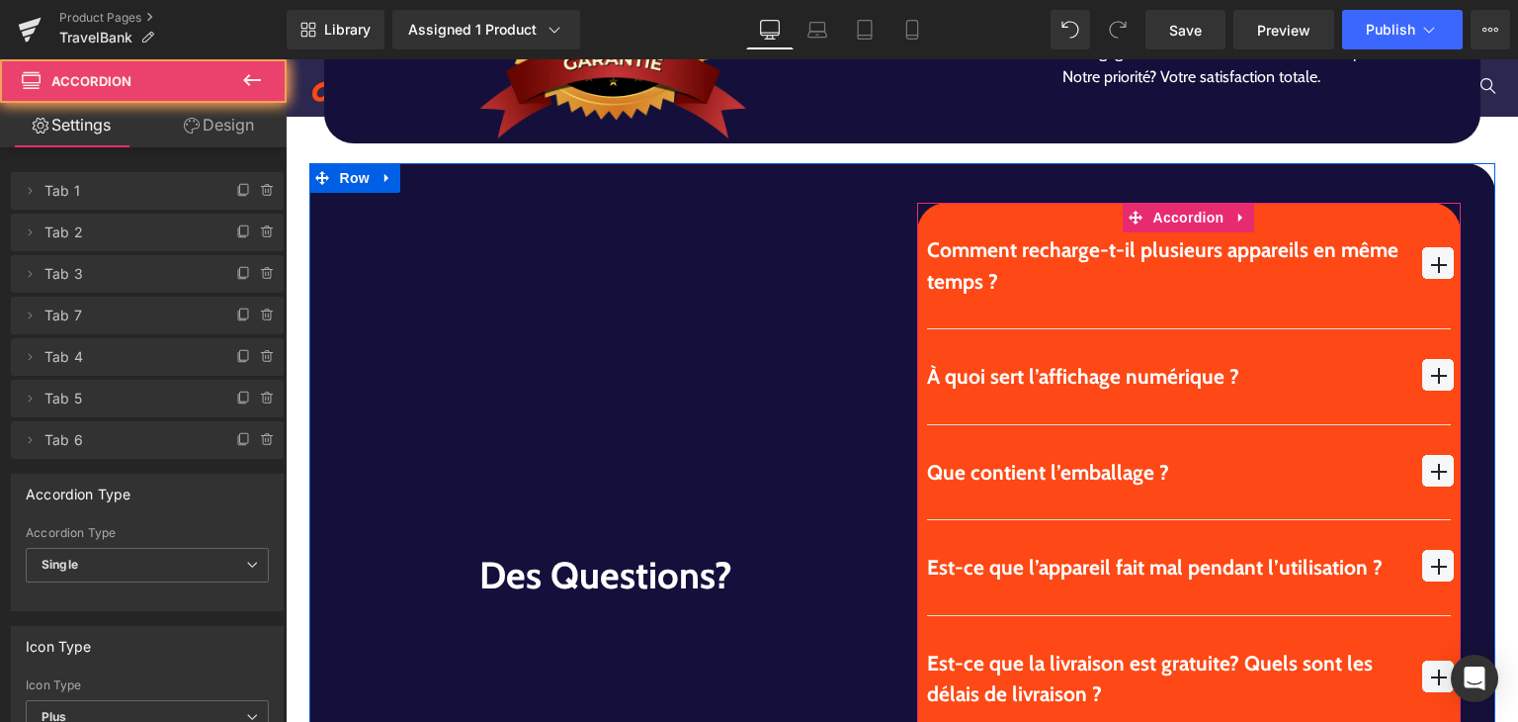
click at [1428, 550] on span "button" at bounding box center [1439, 566] width 32 height 32
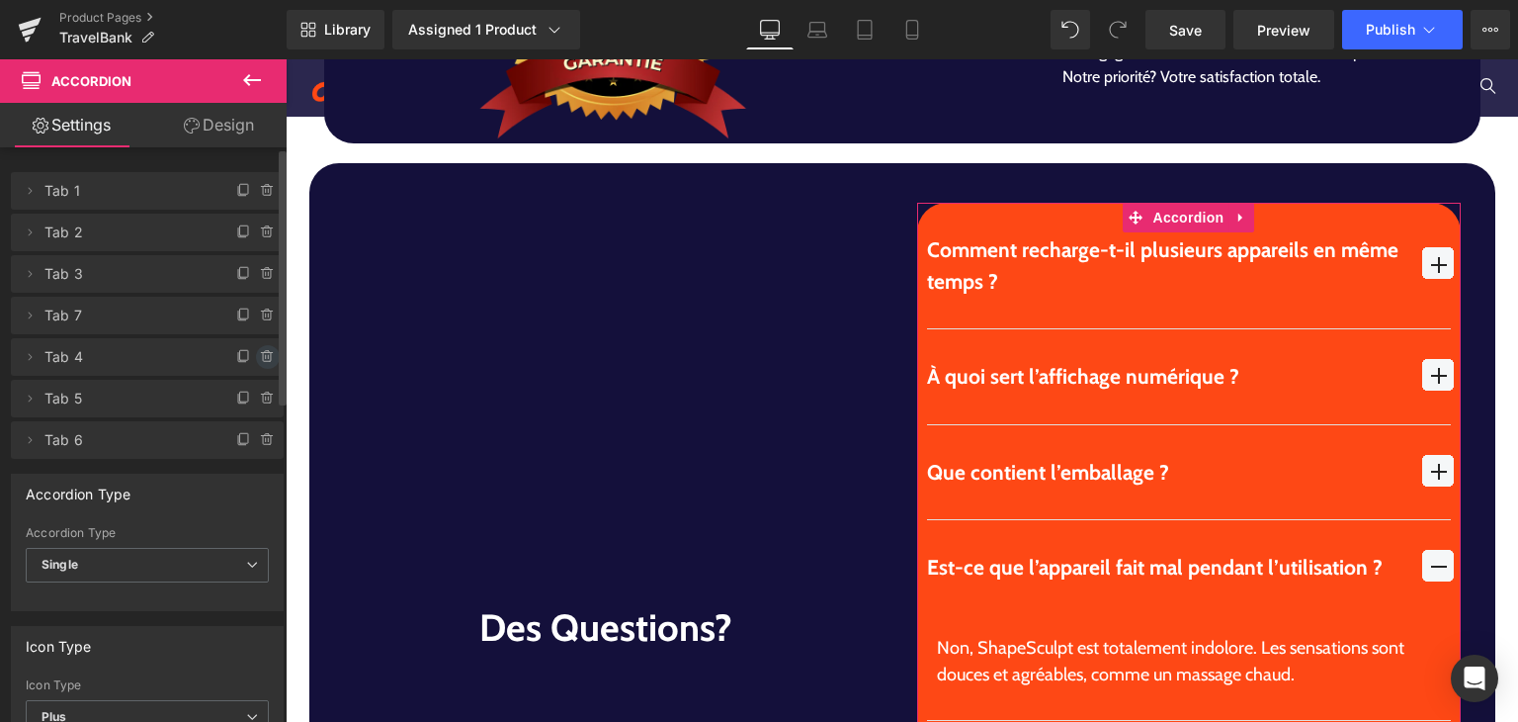
click at [261, 358] on icon at bounding box center [268, 357] width 16 height 16
click at [170, 367] on button "Cancel" at bounding box center [176, 358] width 66 height 26
click at [266, 316] on icon at bounding box center [266, 315] width 0 height 4
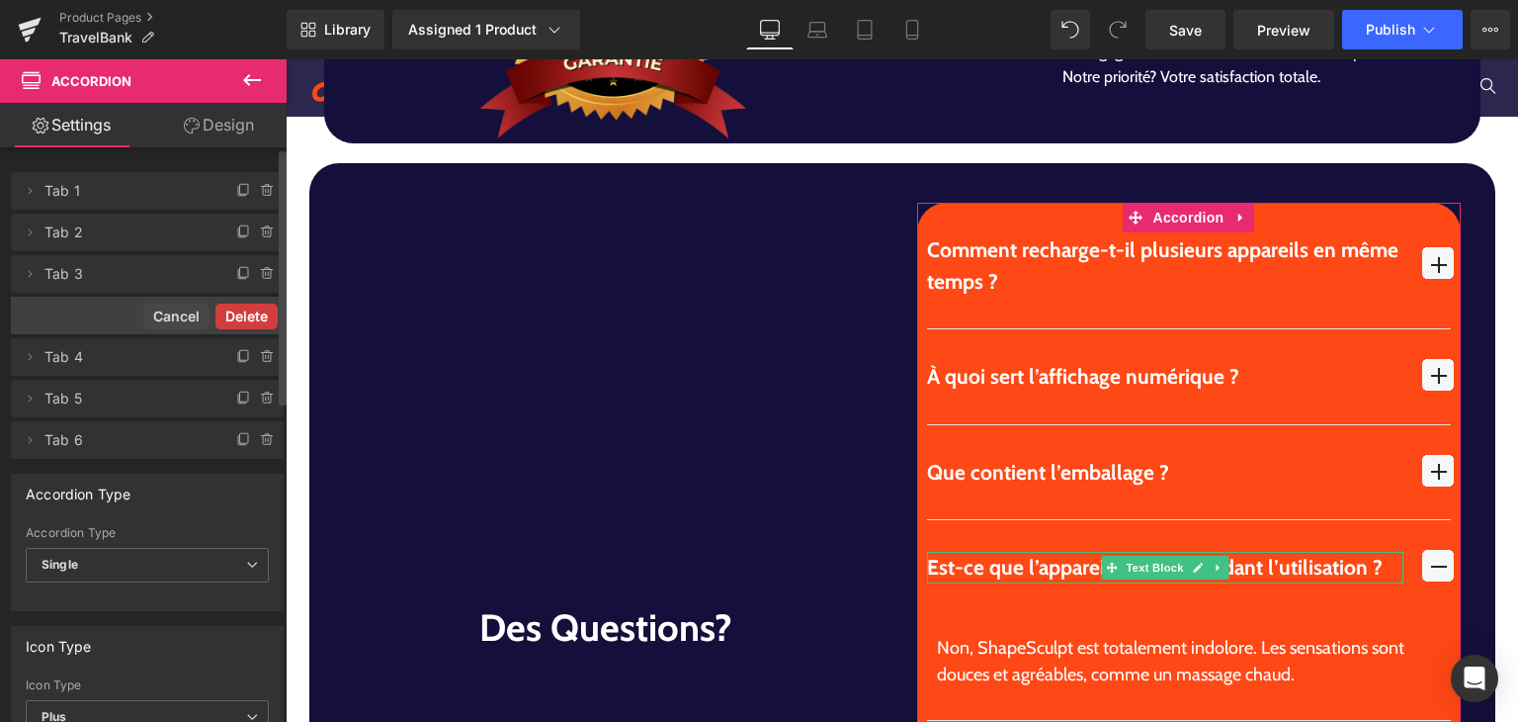
click at [260, 317] on button "Delete" at bounding box center [247, 316] width 62 height 26
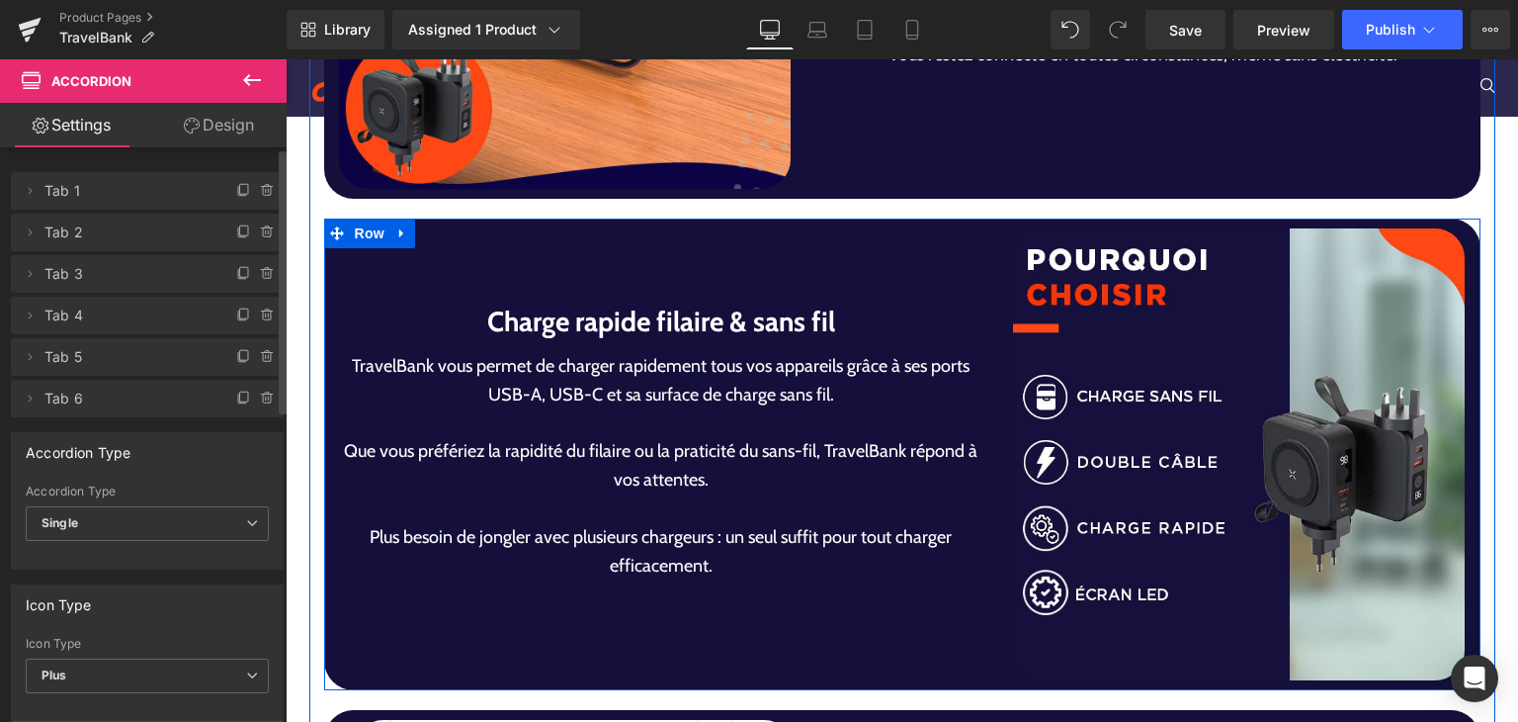
scroll to position [4200, 0]
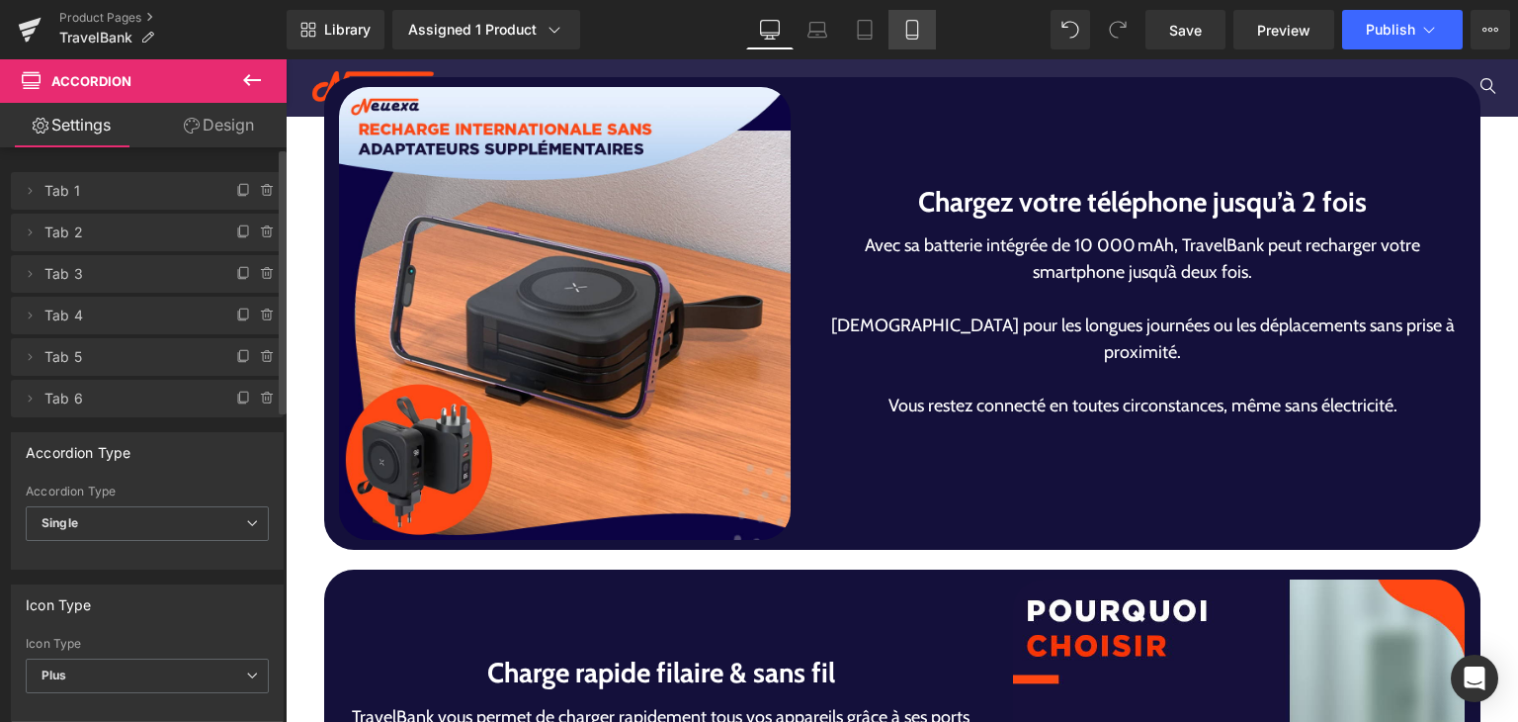
click at [932, 33] on link "Mobile" at bounding box center [912, 30] width 47 height 40
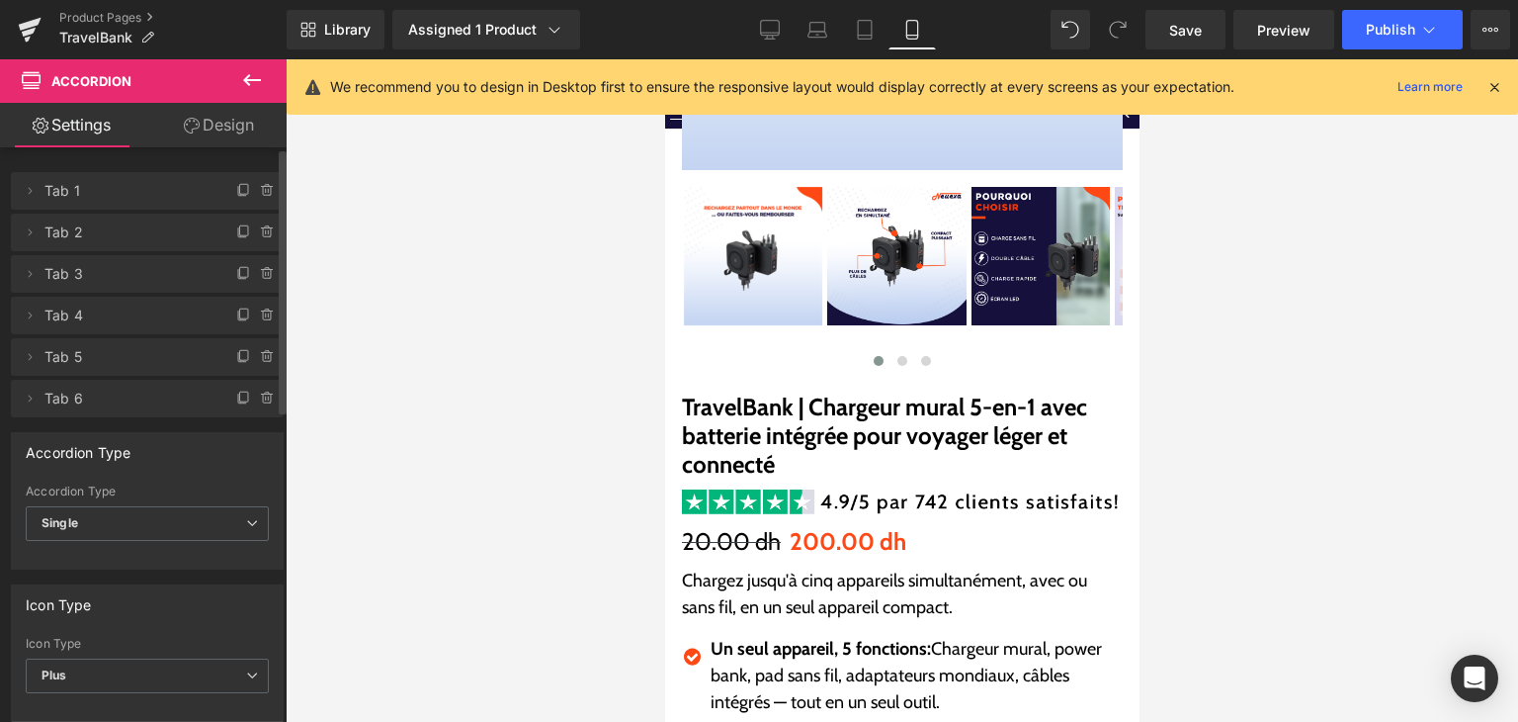
scroll to position [198, 0]
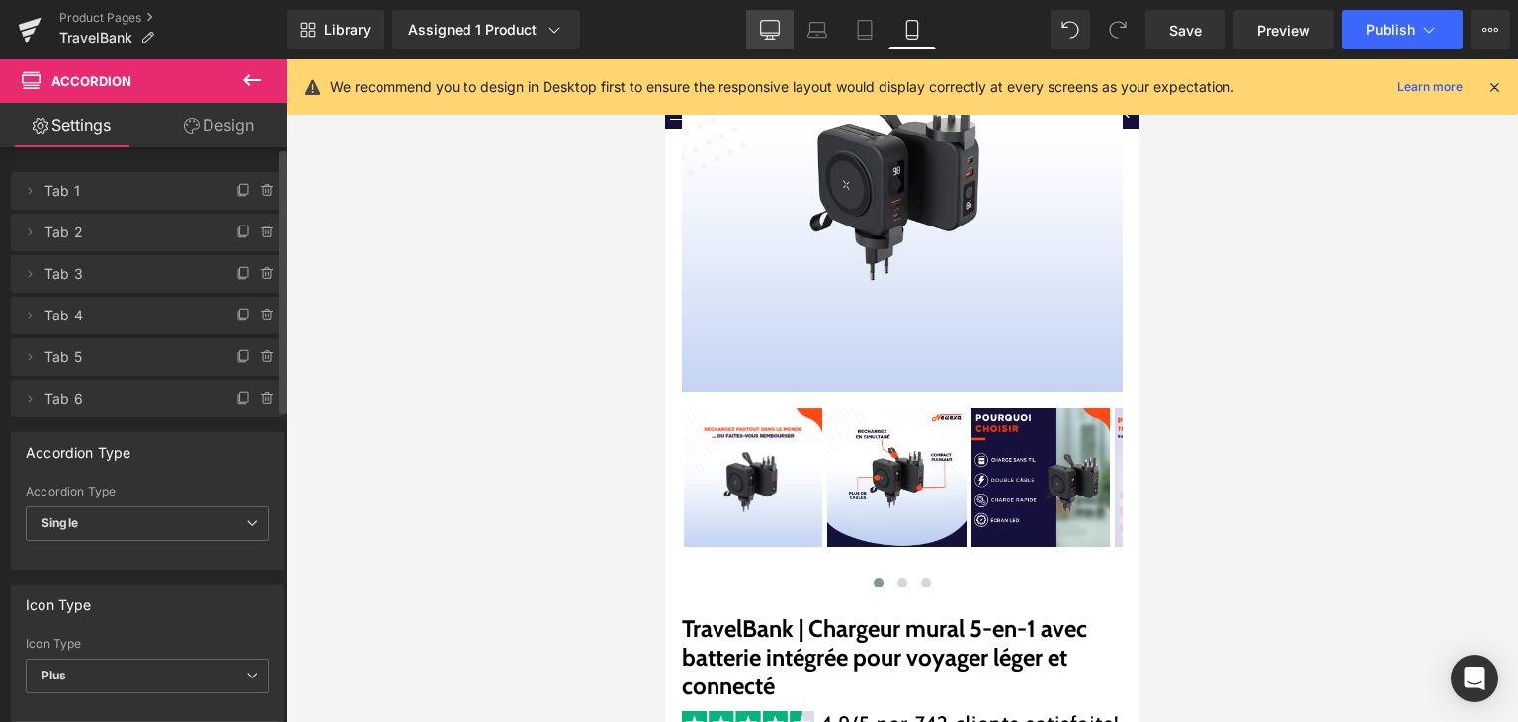
click at [778, 26] on icon at bounding box center [770, 30] width 20 height 20
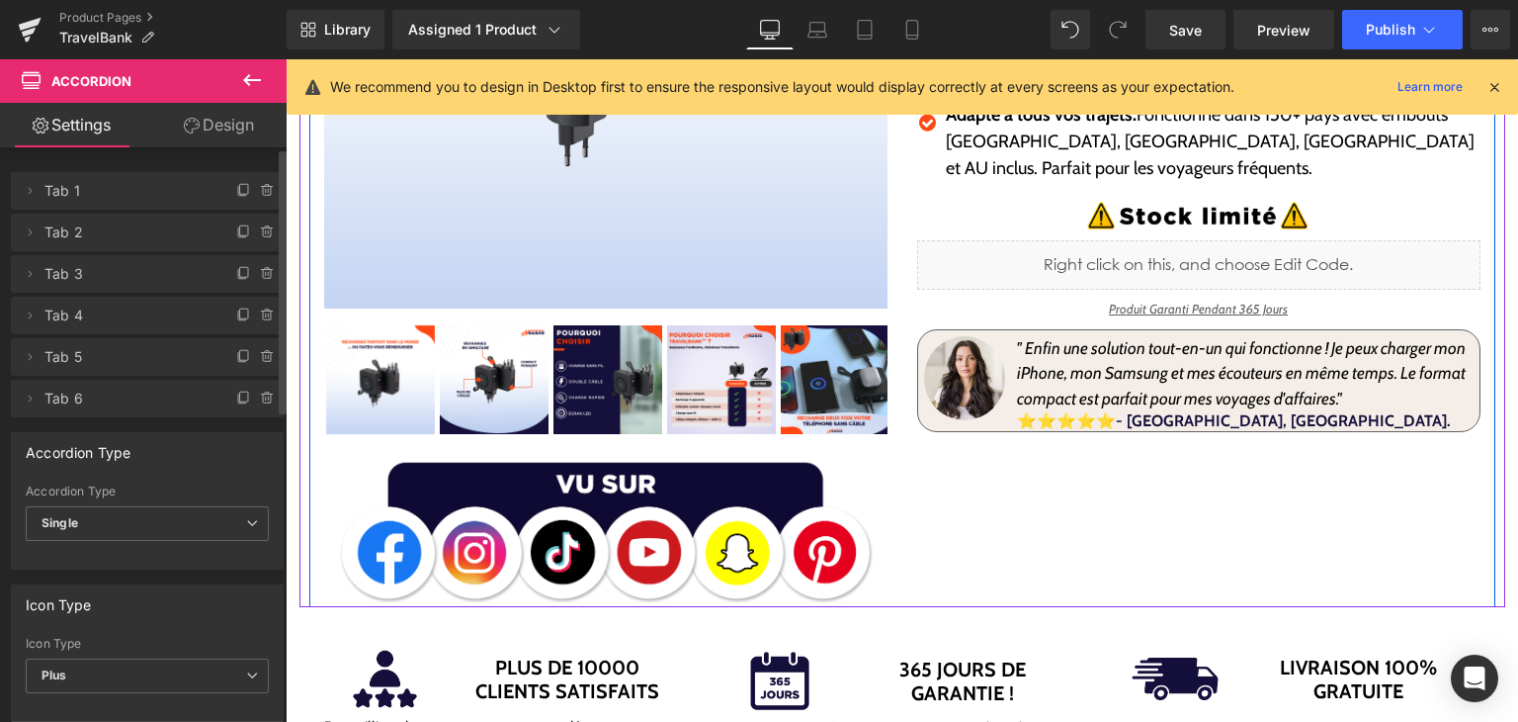
scroll to position [395, 0]
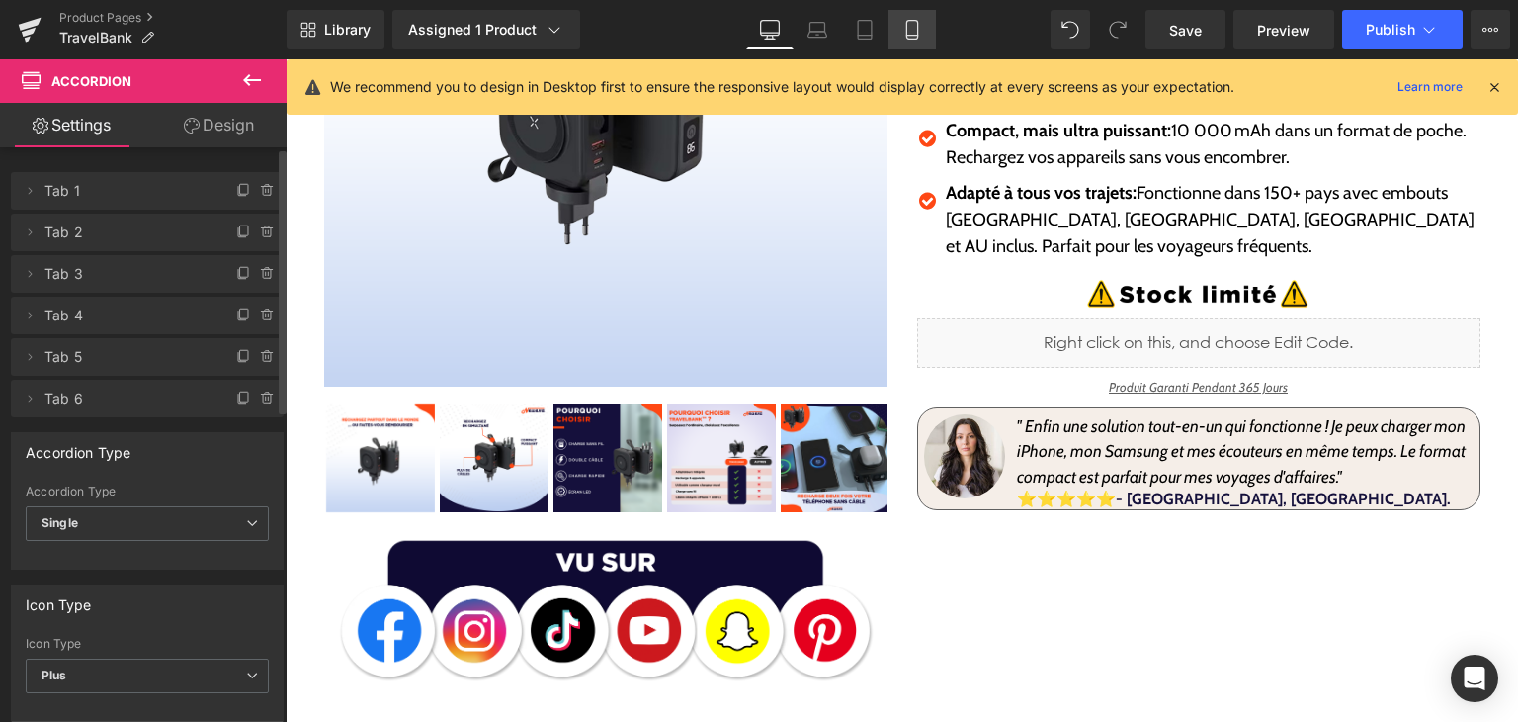
click at [894, 40] on link "Mobile" at bounding box center [912, 30] width 47 height 40
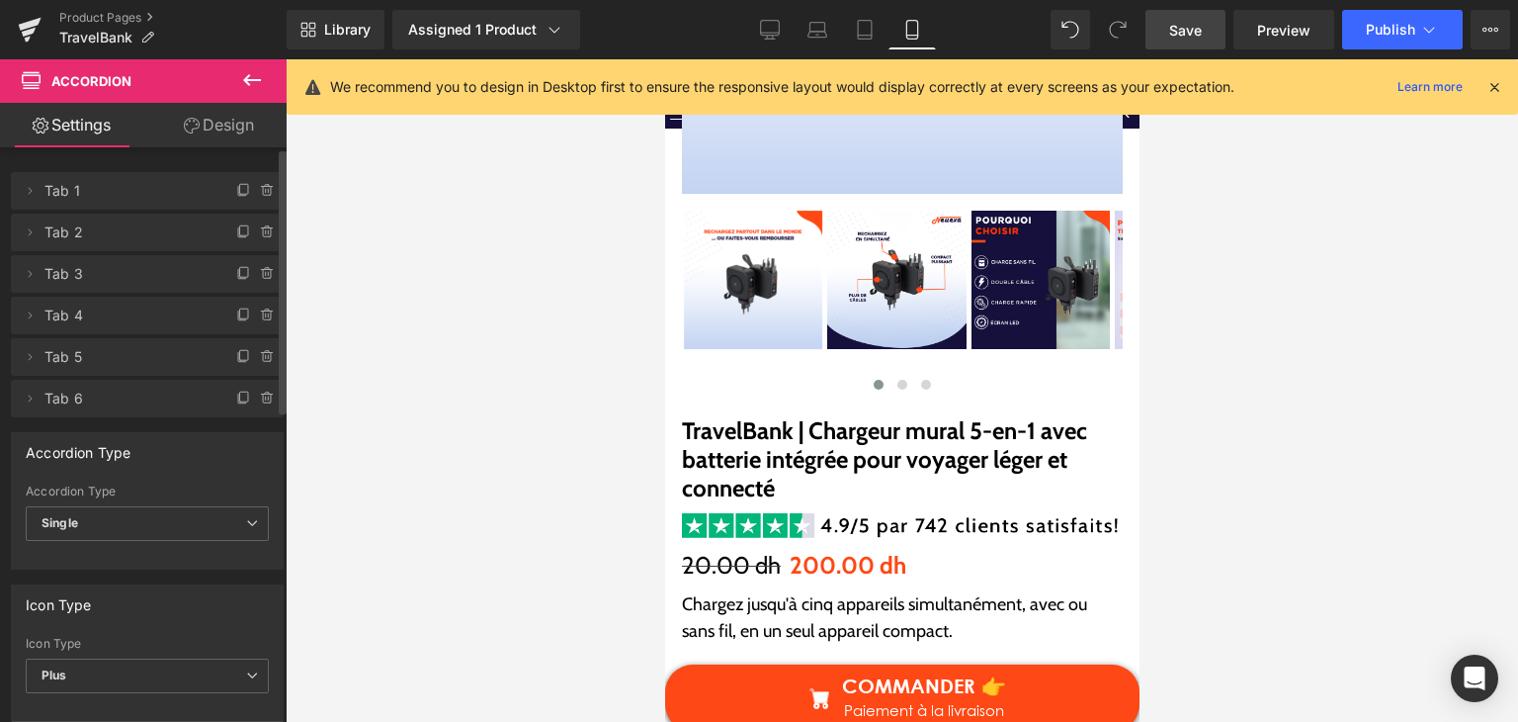
scroll to position [3185, 0]
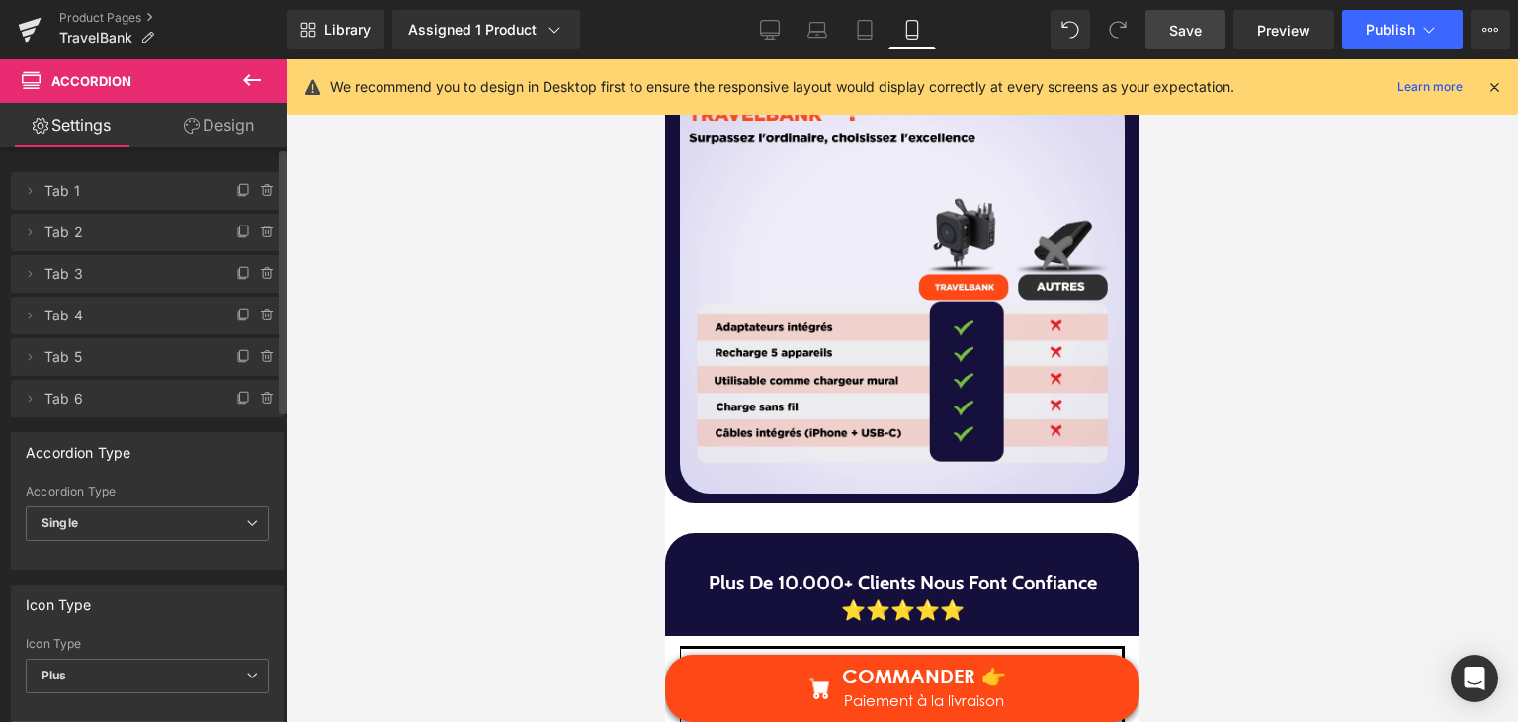
click at [1182, 21] on span "Save" at bounding box center [1185, 30] width 33 height 21
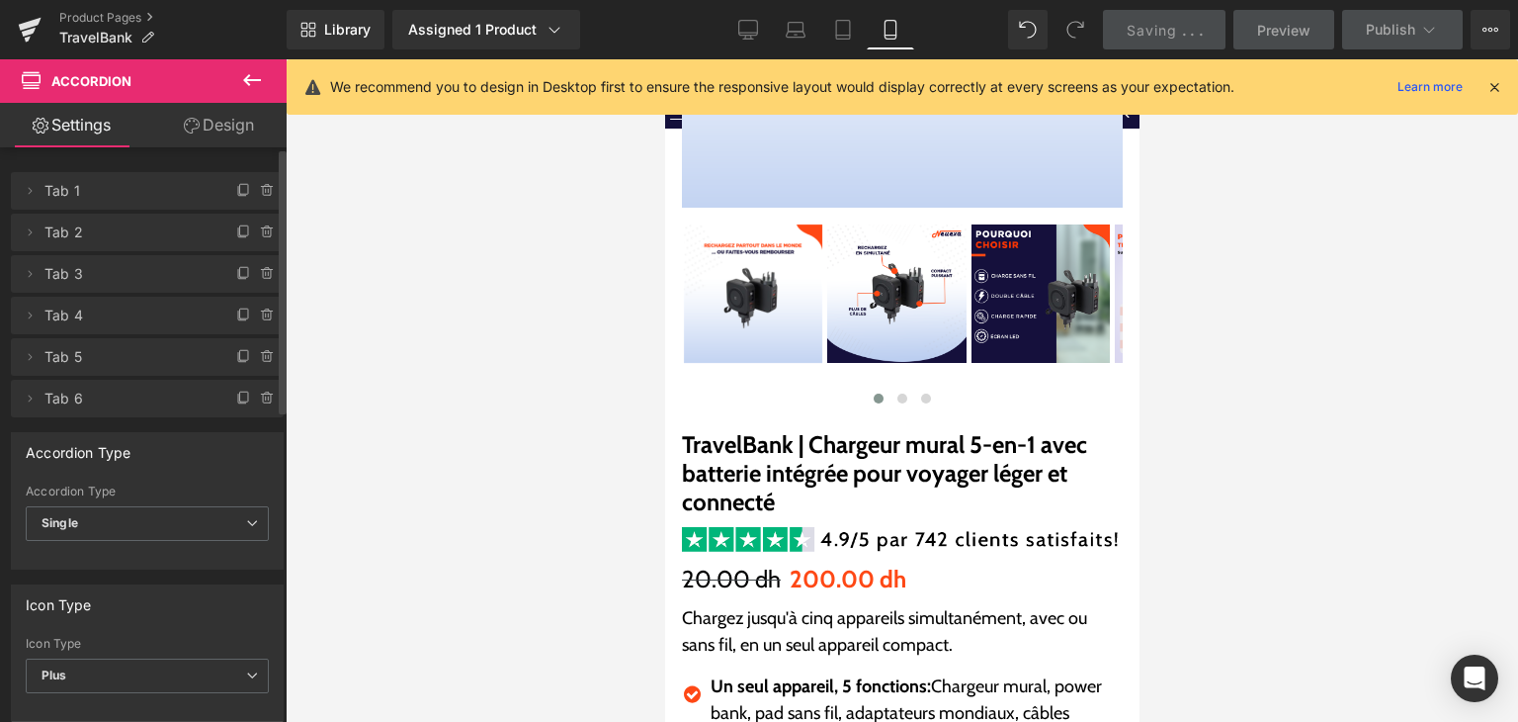
scroll to position [241, 0]
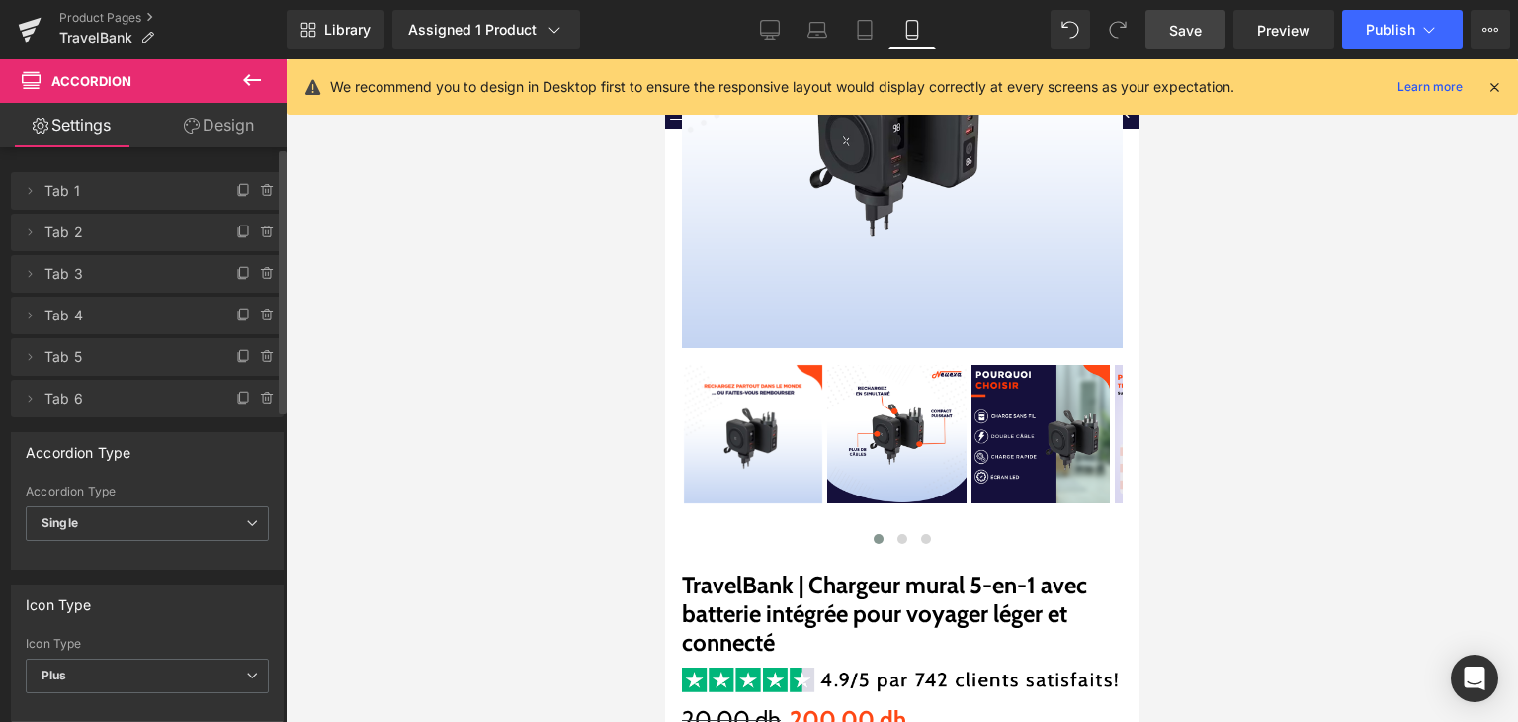
click at [1410, 52] on div "Library Assigned 1 Product Product Preview TravelBank | Chargeur mural 5-en-1 a…" at bounding box center [903, 29] width 1232 height 59
click at [1397, 30] on span "Publish" at bounding box center [1390, 30] width 49 height 16
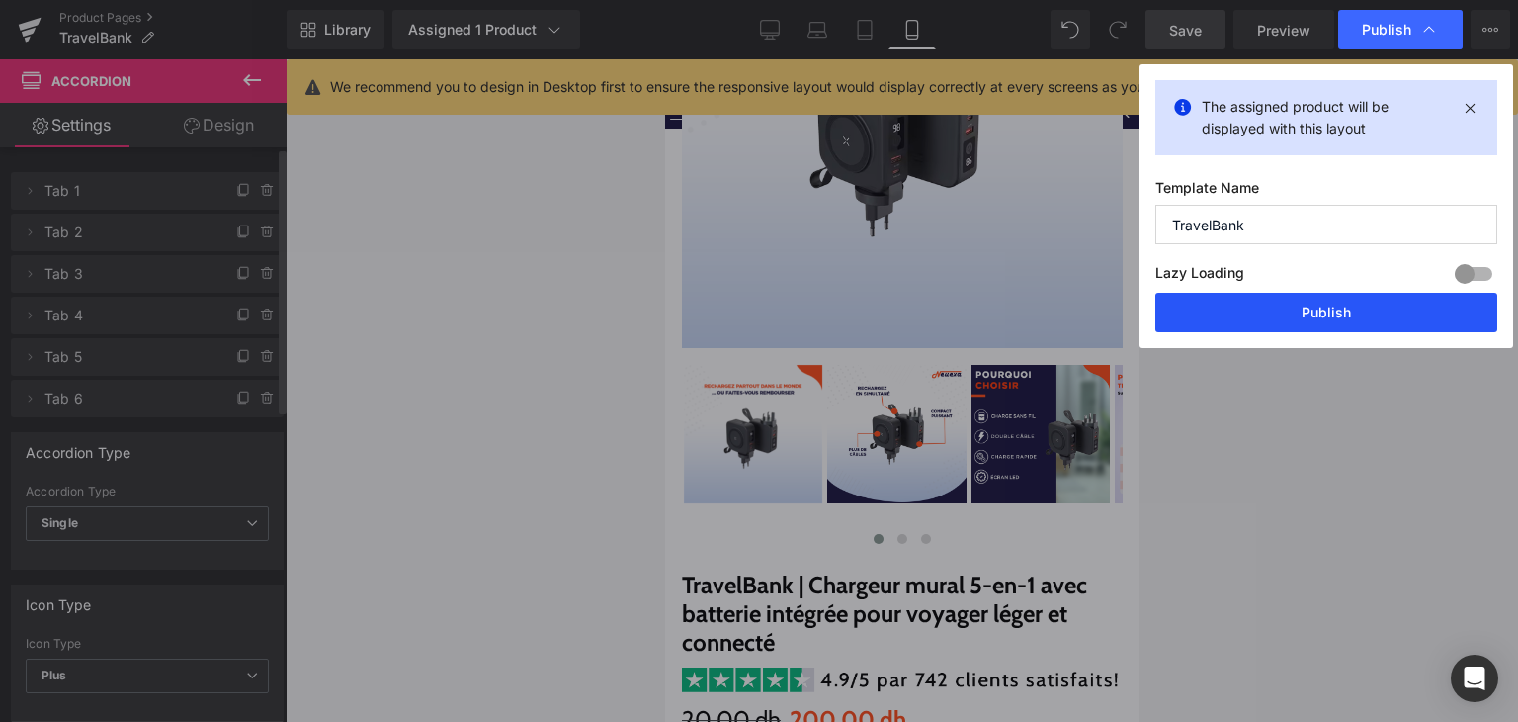
click at [1336, 329] on button "Publish" at bounding box center [1327, 313] width 342 height 40
